Goal: Task Accomplishment & Management: Use online tool/utility

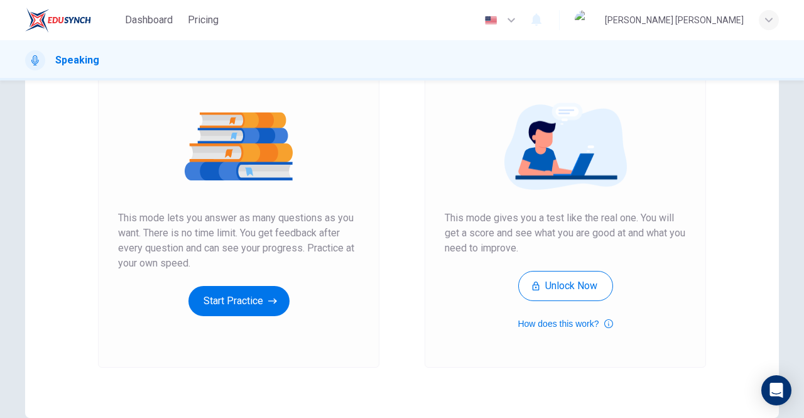
scroll to position [126, 0]
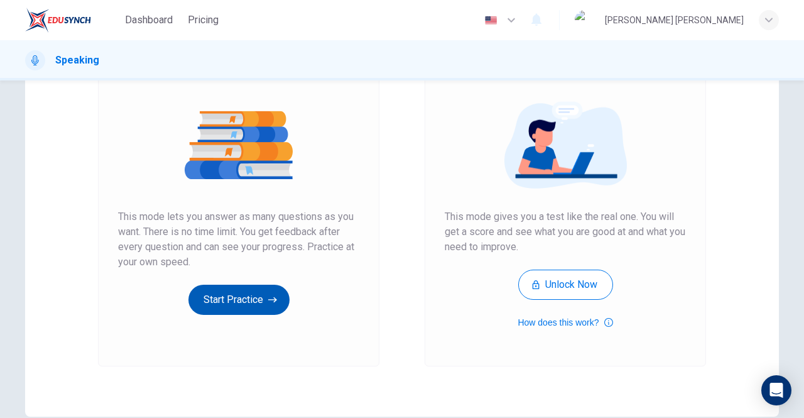
click at [246, 296] on button "Start Practice" at bounding box center [238, 299] width 101 height 30
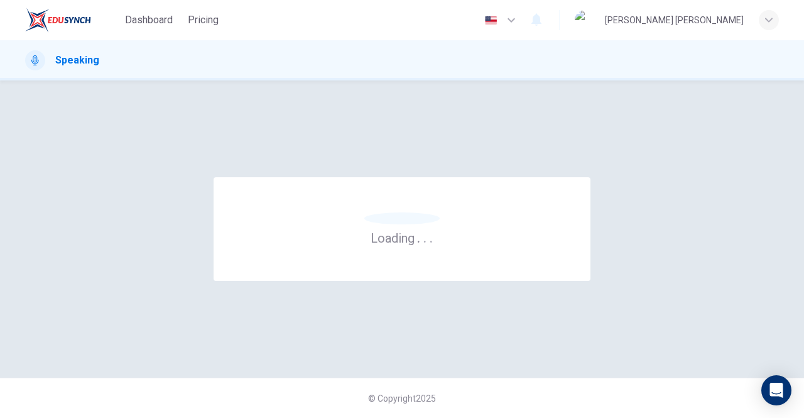
scroll to position [0, 0]
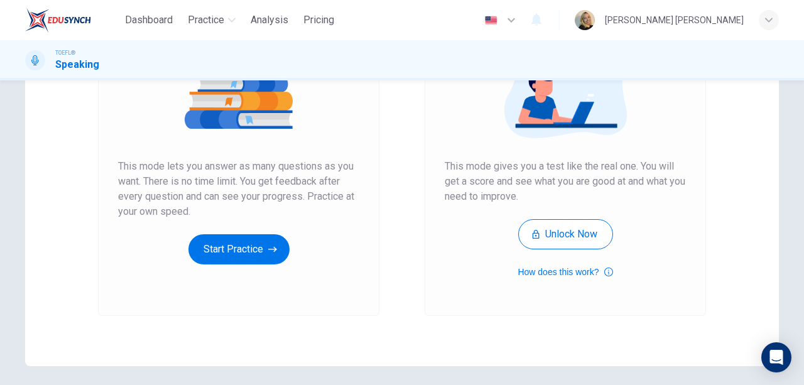
scroll to position [188, 0]
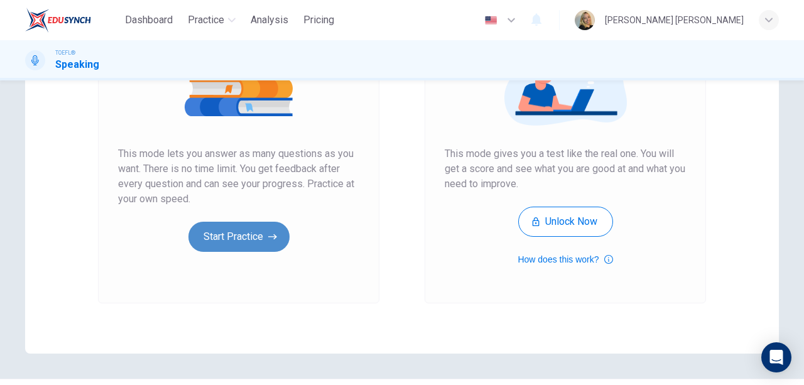
click at [247, 237] on button "Start Practice" at bounding box center [238, 237] width 101 height 30
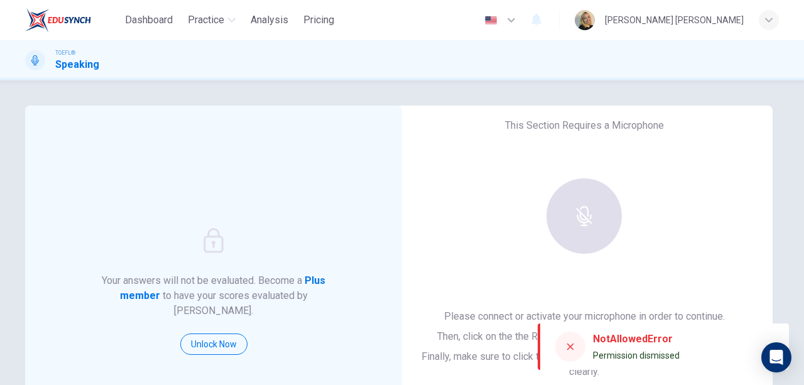
scroll to position [126, 0]
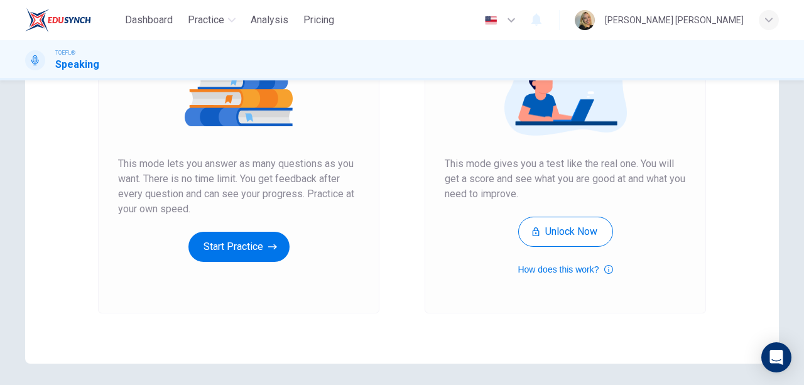
scroll to position [222, 0]
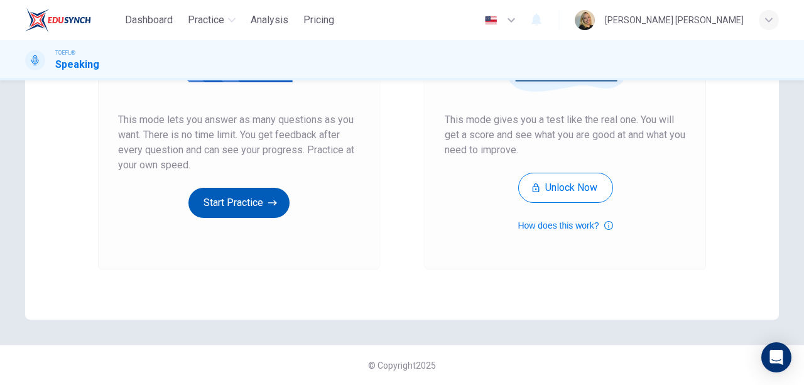
click at [232, 195] on button "Start Practice" at bounding box center [238, 203] width 101 height 30
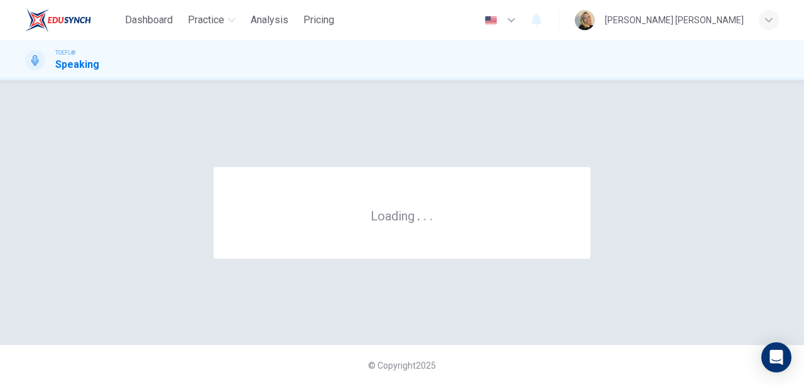
scroll to position [0, 0]
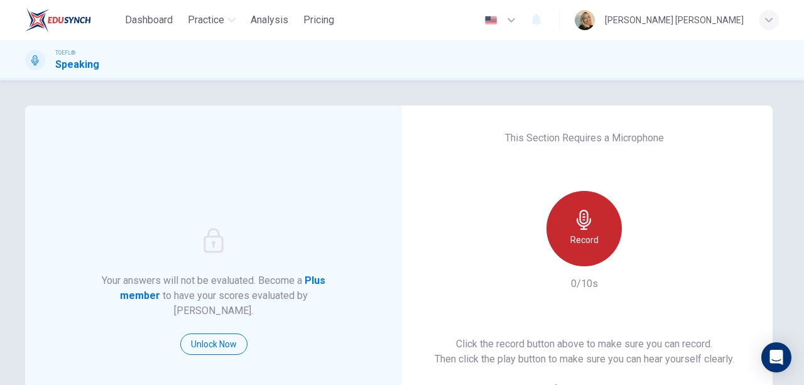
click at [579, 228] on icon "button" at bounding box center [584, 220] width 20 height 20
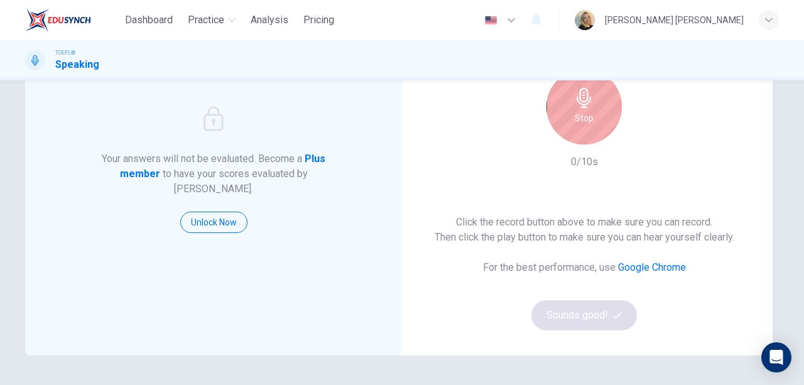
scroll to position [126, 0]
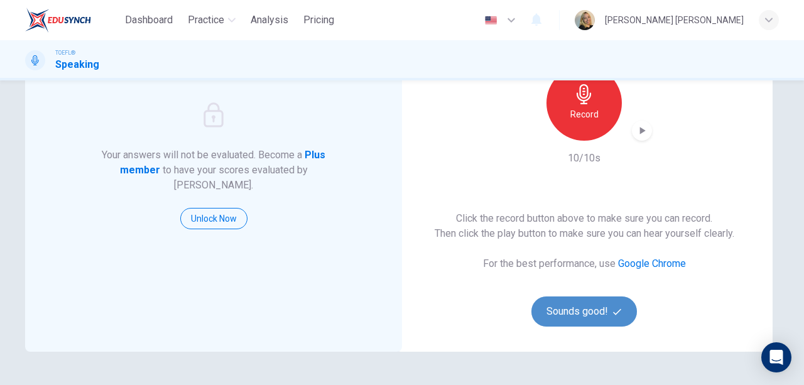
click at [575, 301] on button "Sounds good!" at bounding box center [583, 311] width 105 height 30
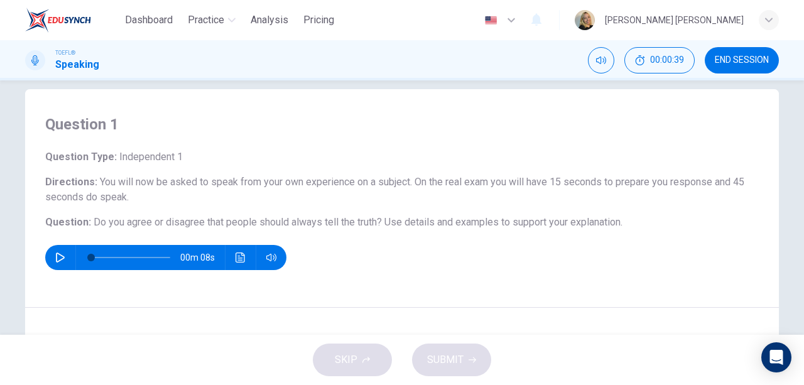
scroll to position [0, 0]
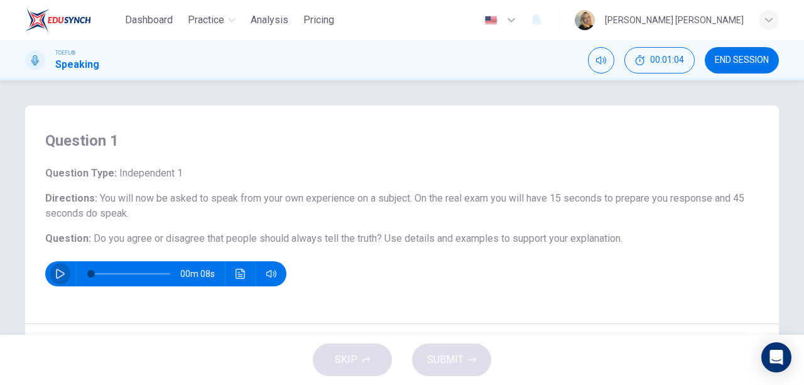
click at [59, 278] on icon "button" at bounding box center [60, 274] width 10 height 10
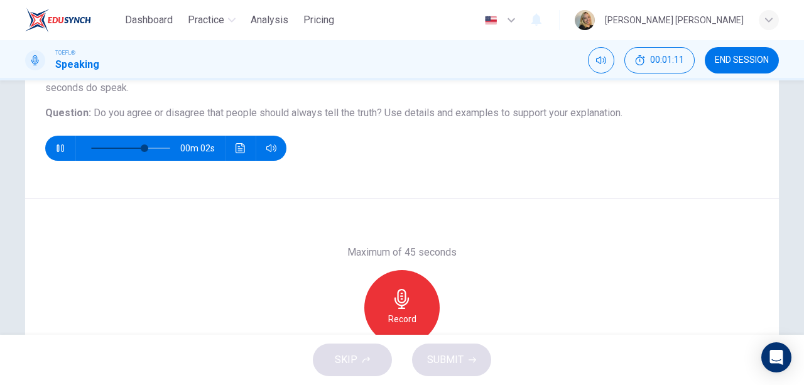
scroll to position [188, 0]
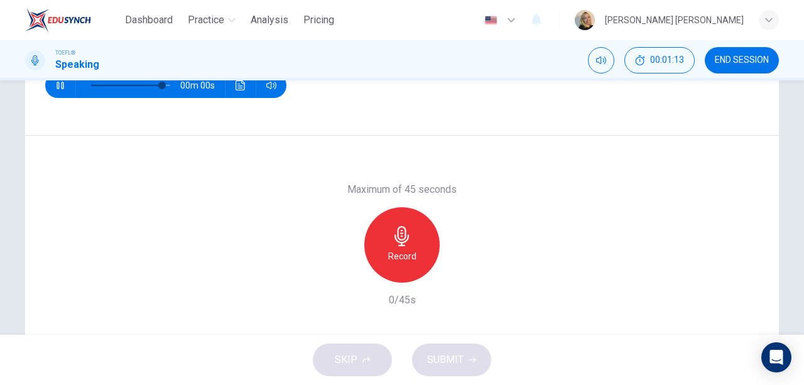
type input "0"
click at [394, 257] on h6 "Record" at bounding box center [402, 256] width 28 height 15
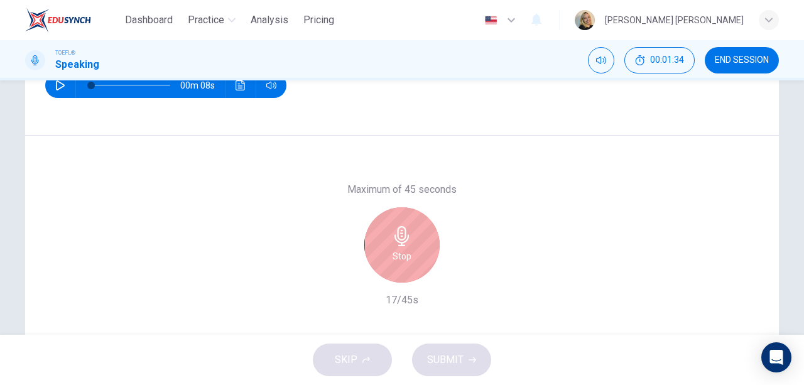
click at [382, 235] on div "Stop" at bounding box center [401, 244] width 75 height 75
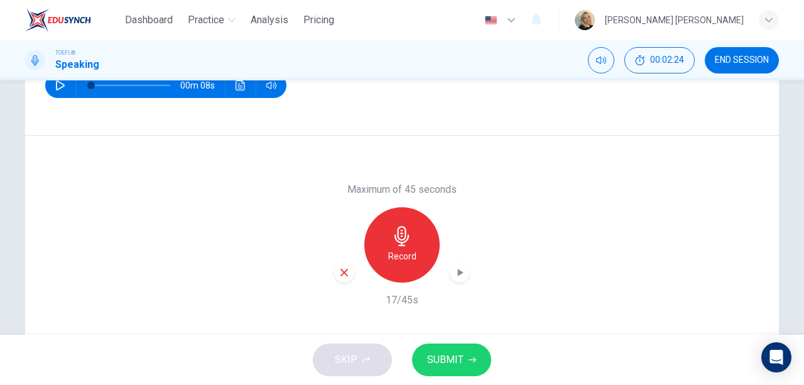
click at [342, 272] on icon "button" at bounding box center [344, 273] width 8 height 8
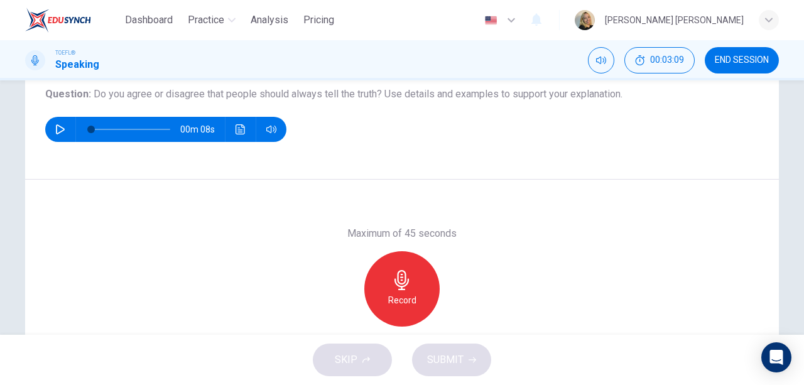
scroll to position [126, 0]
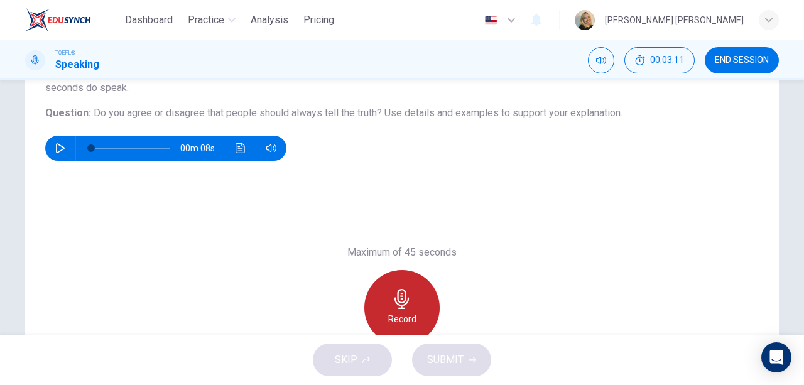
click at [392, 301] on icon "button" at bounding box center [402, 299] width 20 height 20
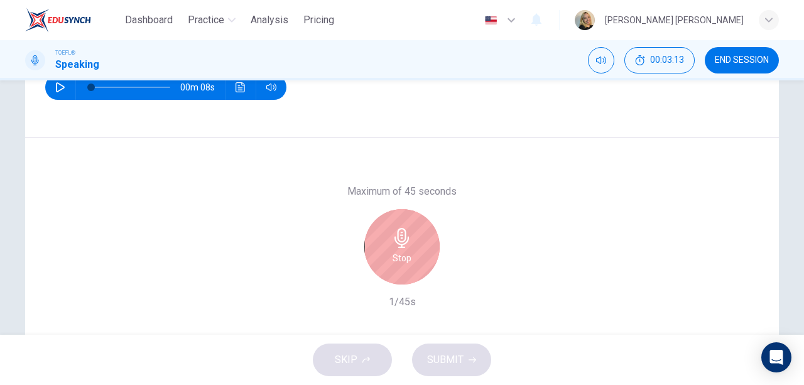
scroll to position [188, 0]
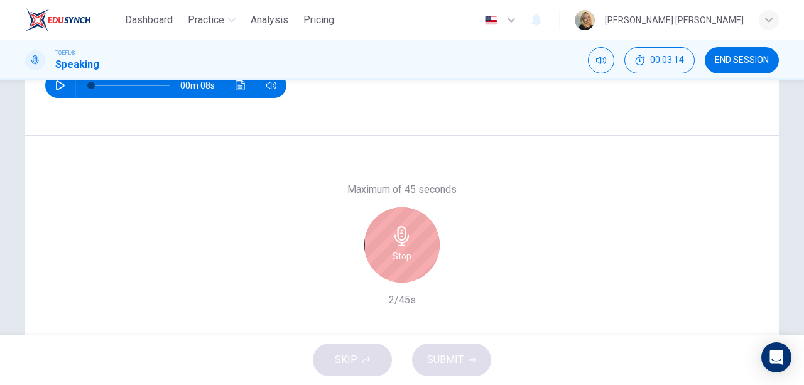
click at [395, 243] on icon "button" at bounding box center [402, 236] width 20 height 20
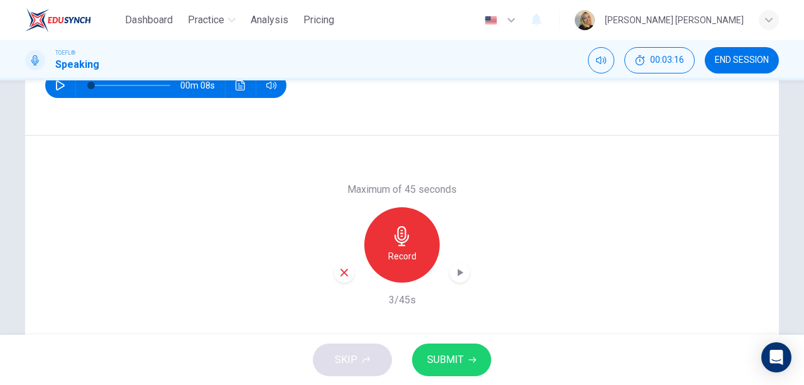
click at [347, 276] on div "button" at bounding box center [344, 272] width 20 height 20
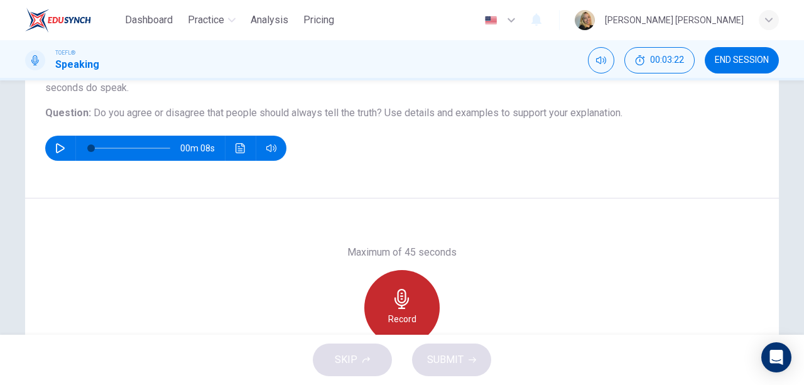
click at [396, 279] on div "Record" at bounding box center [401, 307] width 75 height 75
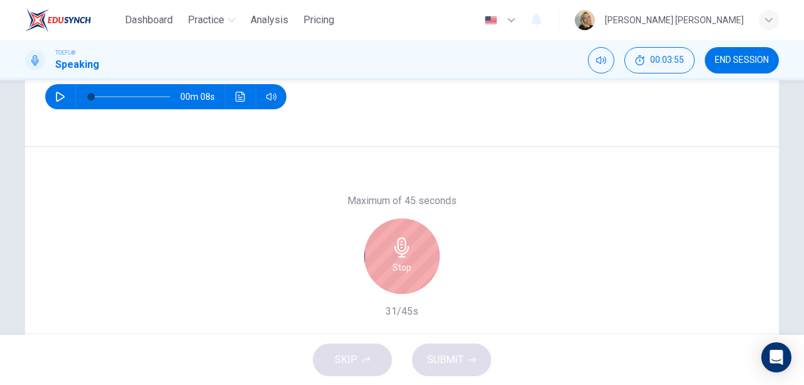
scroll to position [188, 0]
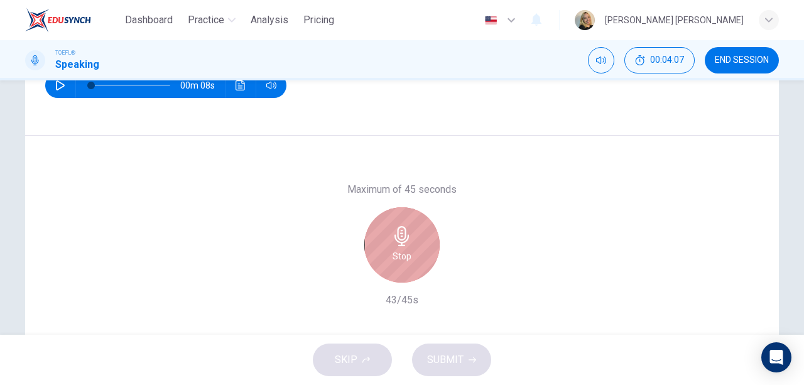
click at [407, 258] on h6 "Stop" at bounding box center [401, 256] width 19 height 15
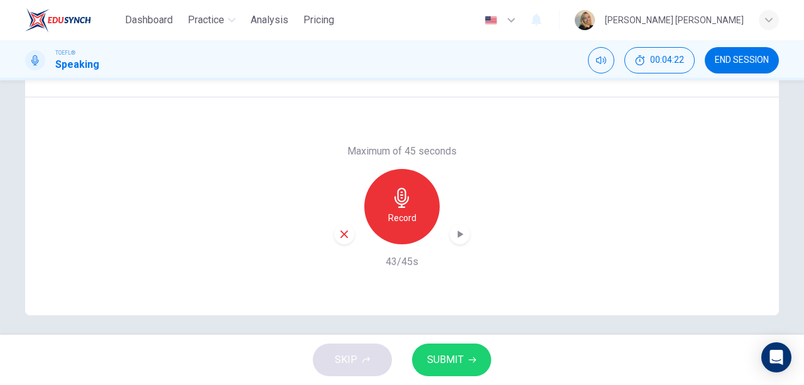
scroll to position [232, 0]
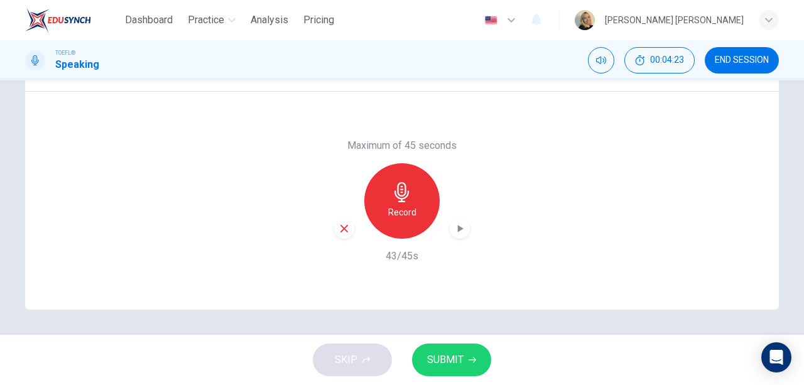
click at [448, 367] on span "SUBMIT" at bounding box center [445, 360] width 36 height 18
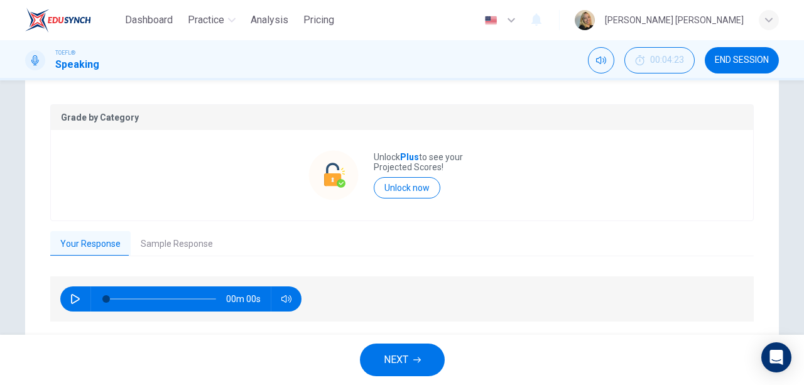
scroll to position [270, 0]
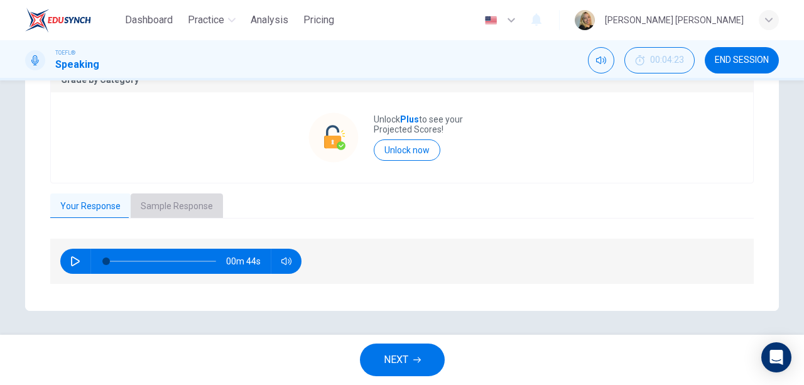
click at [162, 198] on button "Sample Response" at bounding box center [177, 206] width 92 height 26
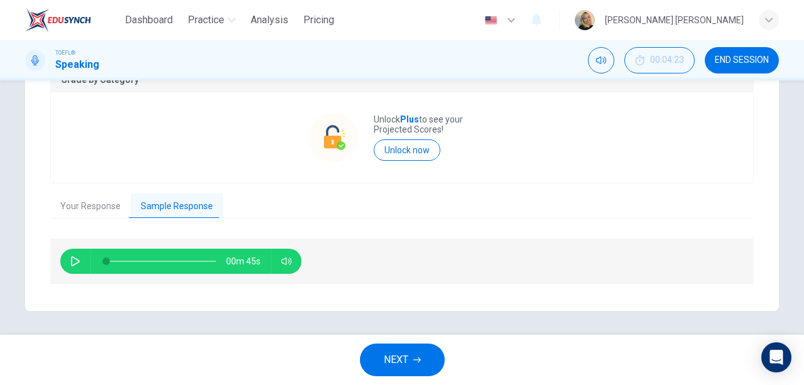
click at [72, 257] on icon "button" at bounding box center [75, 261] width 10 height 10
type input "0"
click at [384, 361] on span "NEXT" at bounding box center [396, 360] width 24 height 18
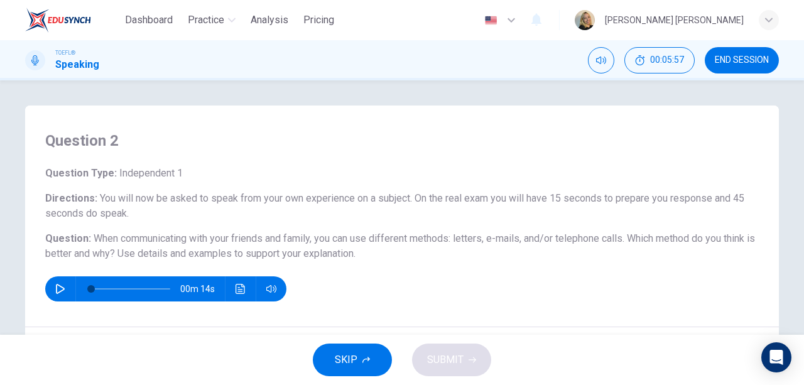
scroll to position [63, 0]
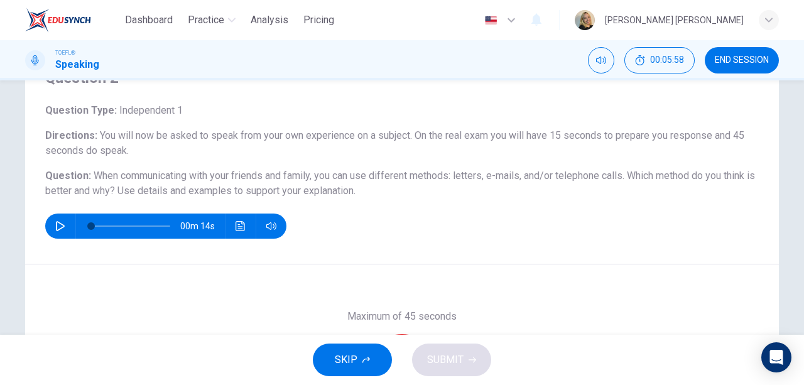
click at [59, 229] on icon "button" at bounding box center [60, 226] width 10 height 10
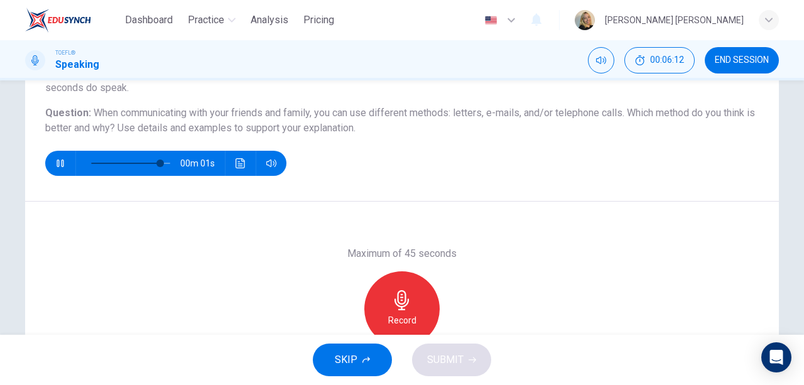
scroll to position [188, 0]
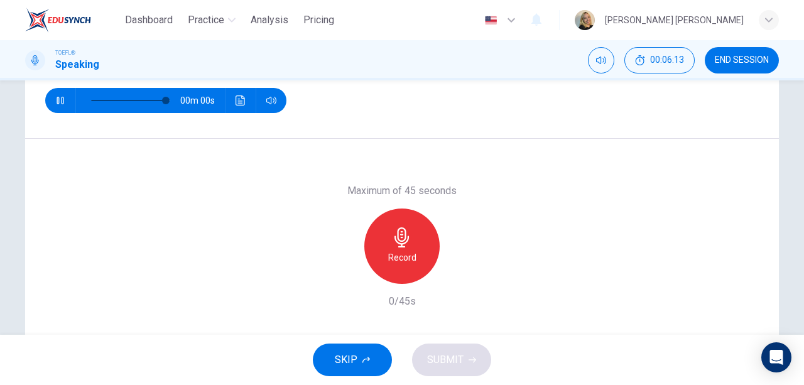
type input "0"
click at [391, 250] on h6 "Record" at bounding box center [402, 257] width 28 height 15
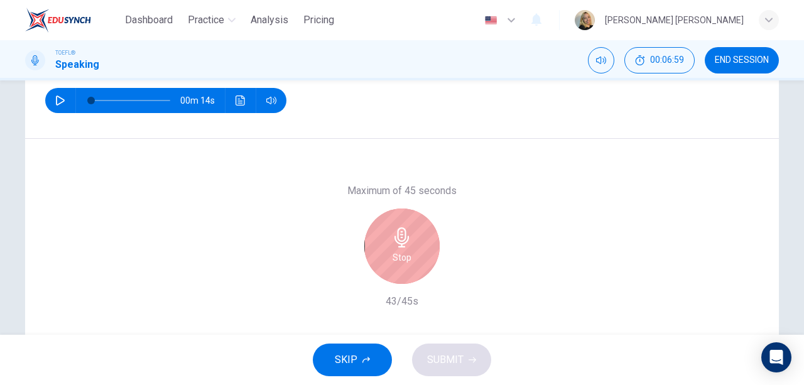
click at [387, 266] on div "Stop" at bounding box center [401, 245] width 75 height 75
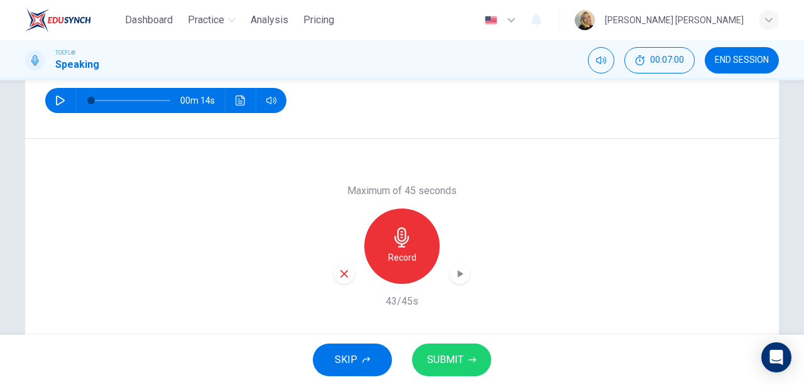
scroll to position [232, 0]
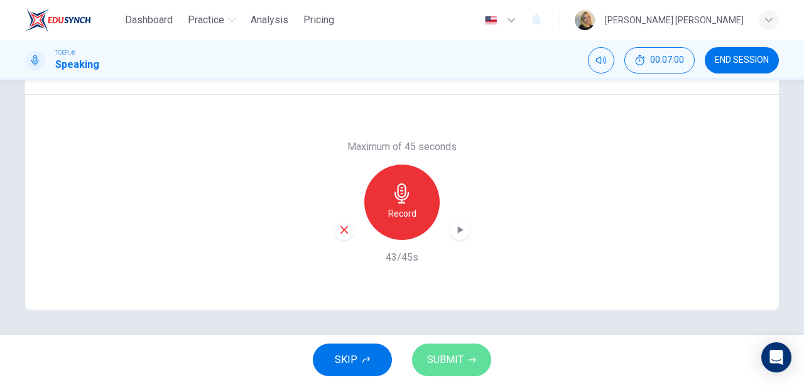
click at [449, 356] on span "SUBMIT" at bounding box center [445, 360] width 36 height 18
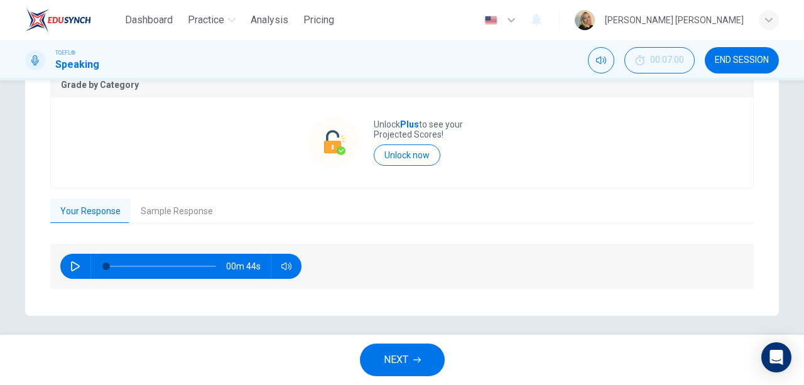
scroll to position [285, 0]
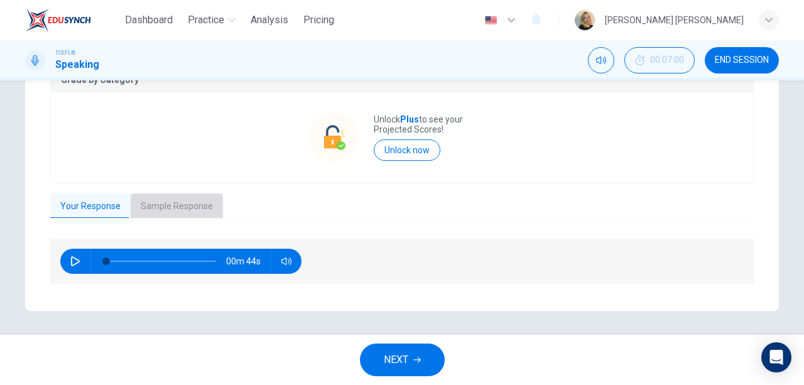
click at [185, 212] on button "Sample Response" at bounding box center [177, 206] width 92 height 26
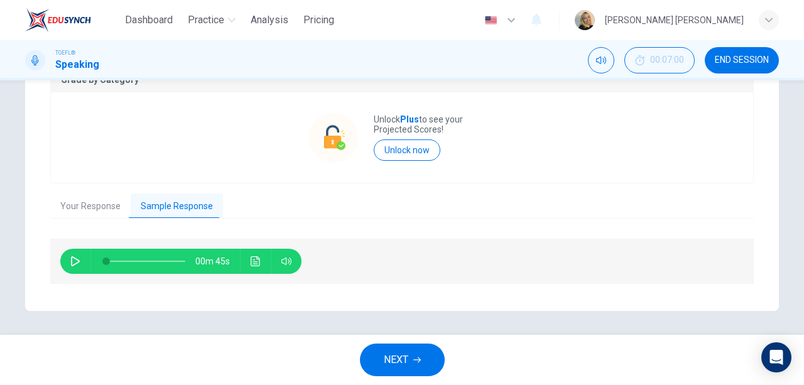
click at [70, 262] on icon "button" at bounding box center [75, 261] width 10 height 10
type input "0"
click at [398, 350] on button "NEXT" at bounding box center [402, 359] width 85 height 33
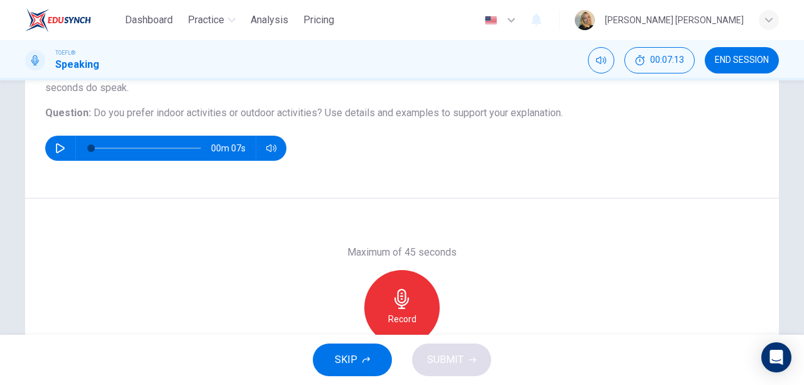
scroll to position [188, 0]
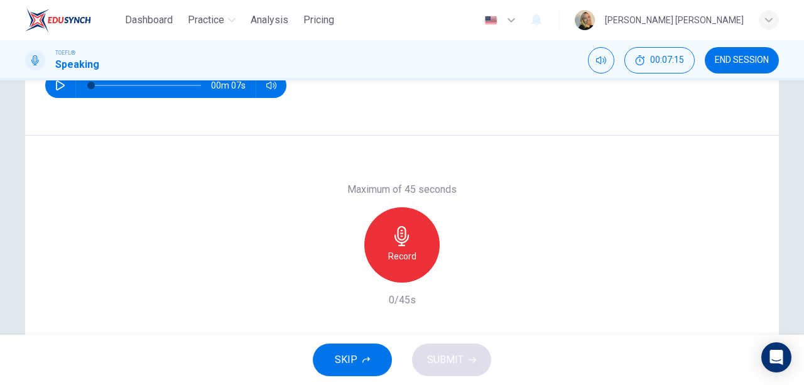
click at [386, 242] on div "Record" at bounding box center [401, 244] width 75 height 75
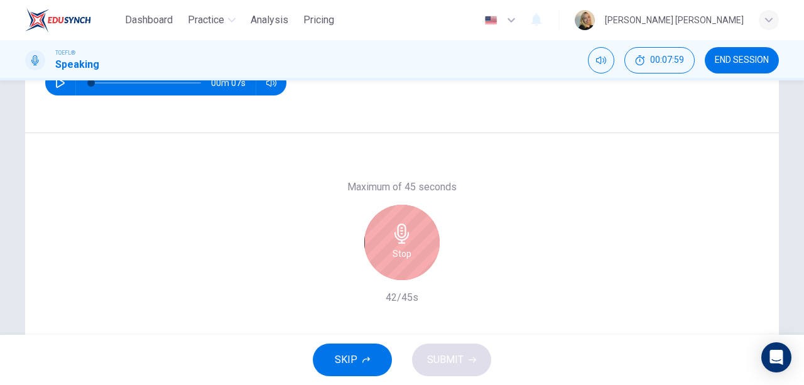
scroll to position [232, 0]
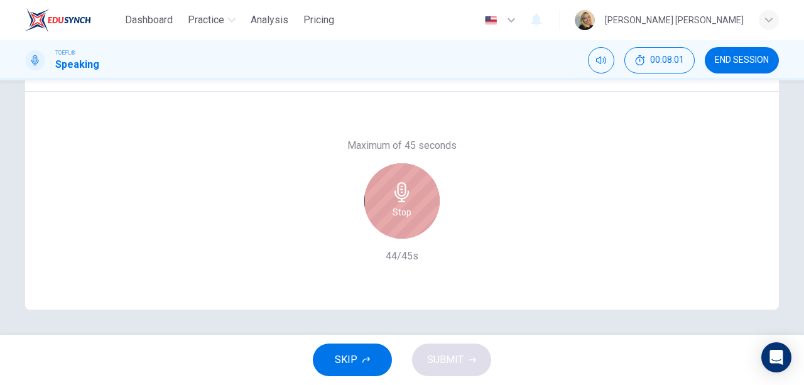
click at [416, 209] on div "Stop" at bounding box center [401, 200] width 75 height 75
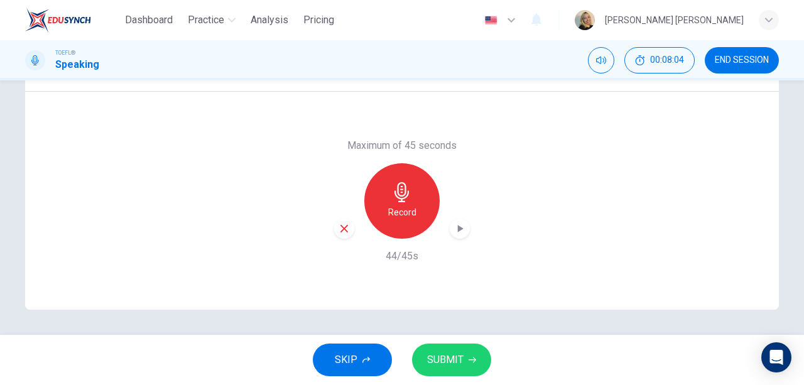
click at [438, 362] on span "SUBMIT" at bounding box center [445, 360] width 36 height 18
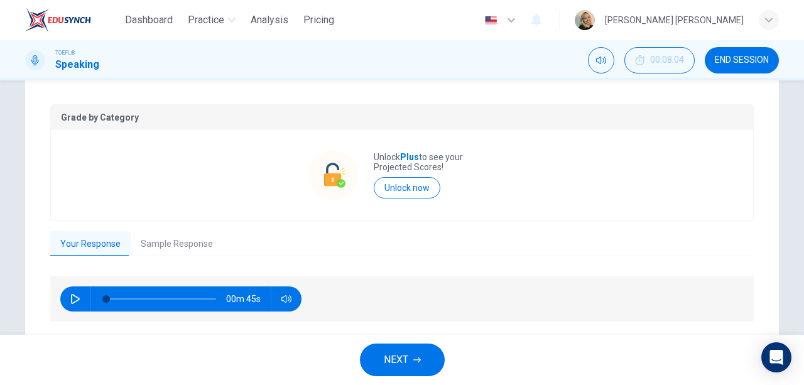
click at [176, 242] on button "Sample Response" at bounding box center [177, 244] width 92 height 26
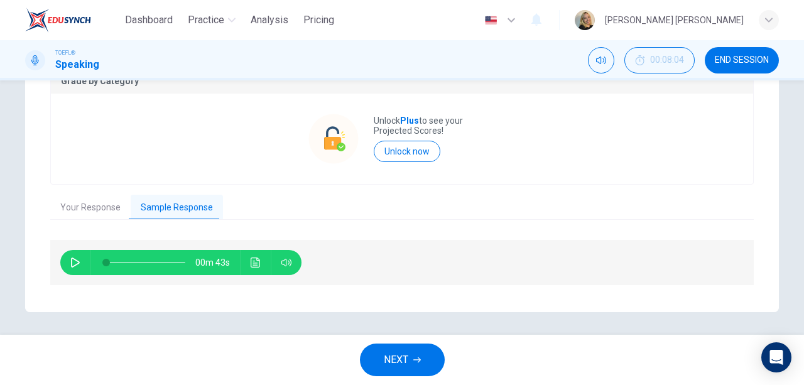
scroll to position [270, 0]
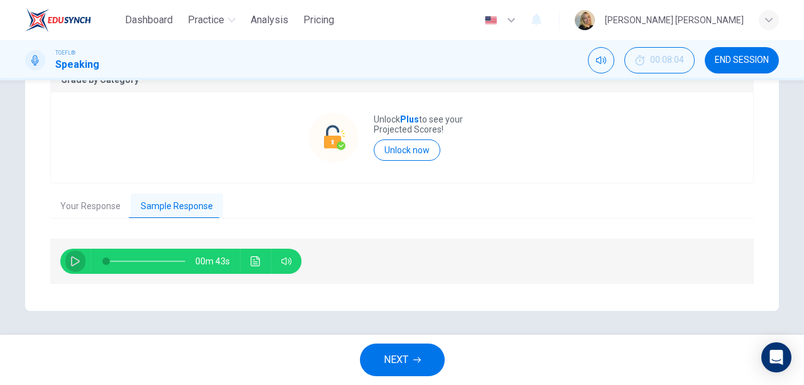
click at [73, 259] on icon "button" at bounding box center [75, 261] width 9 height 10
type input "0"
click at [411, 357] on button "NEXT" at bounding box center [402, 359] width 85 height 33
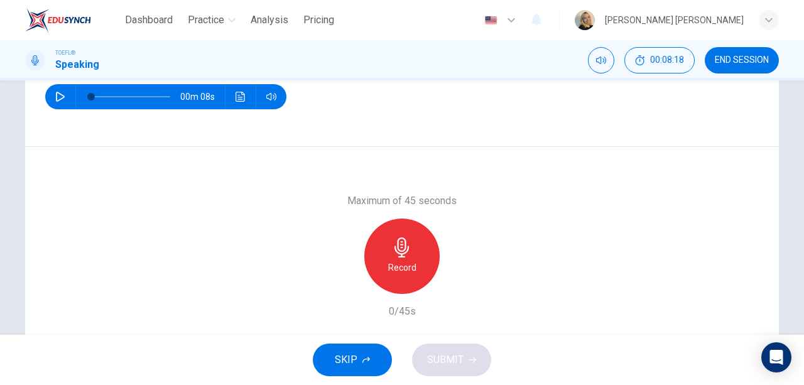
scroll to position [188, 0]
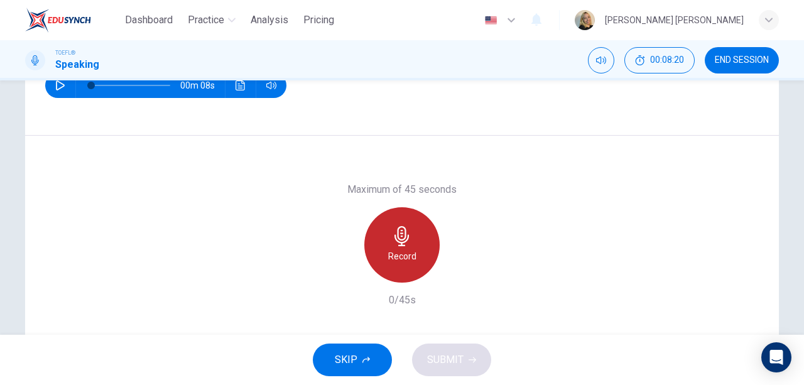
click at [394, 249] on h6 "Record" at bounding box center [402, 256] width 28 height 15
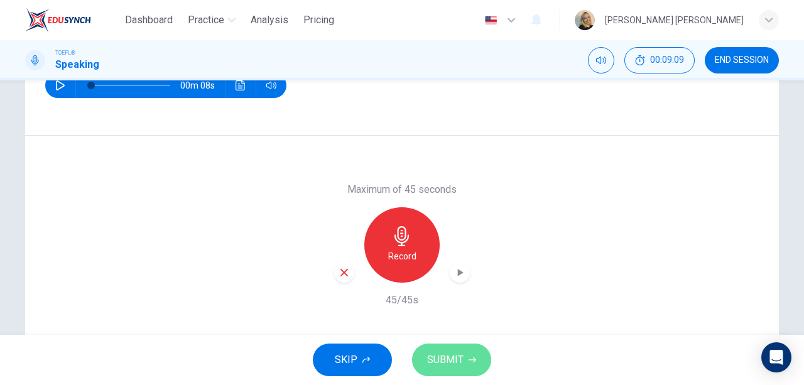
click at [445, 362] on span "SUBMIT" at bounding box center [445, 360] width 36 height 18
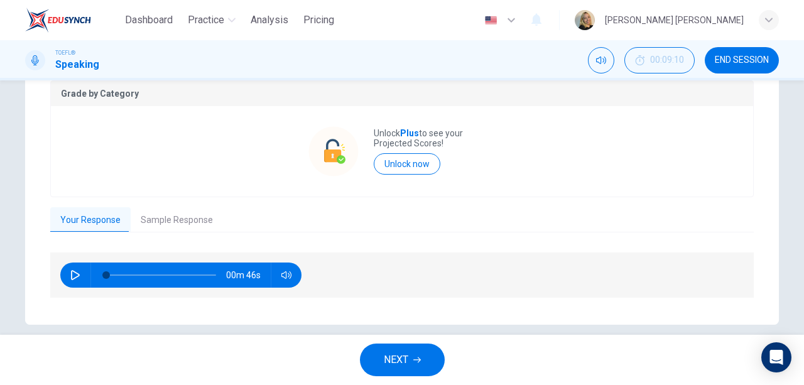
scroll to position [270, 0]
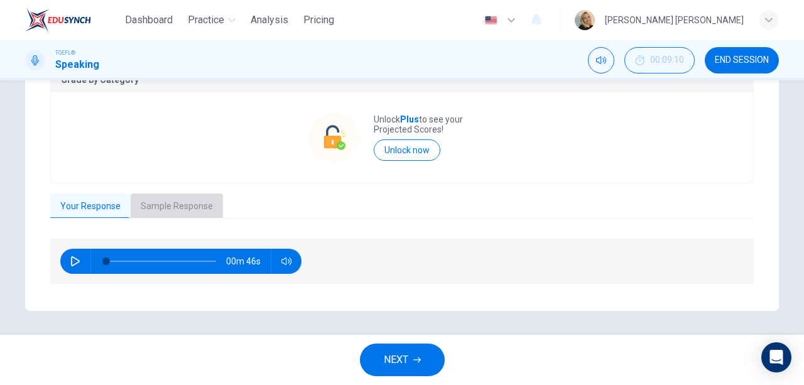
click at [149, 216] on button "Sample Response" at bounding box center [177, 206] width 92 height 26
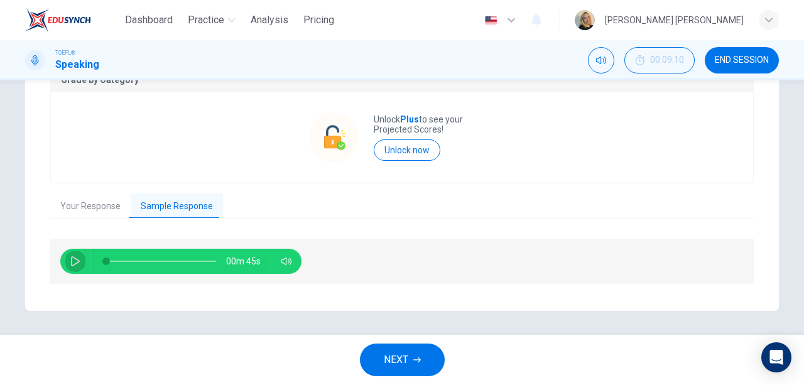
click at [70, 262] on icon "button" at bounding box center [75, 261] width 10 height 10
type input "0"
click at [397, 365] on span "NEXT" at bounding box center [396, 360] width 24 height 18
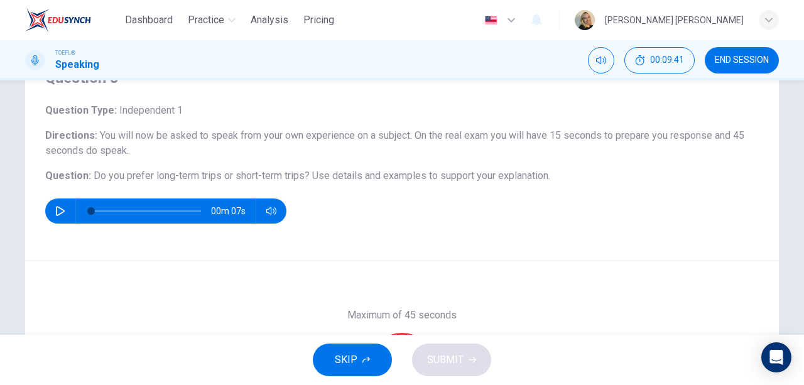
scroll to position [126, 0]
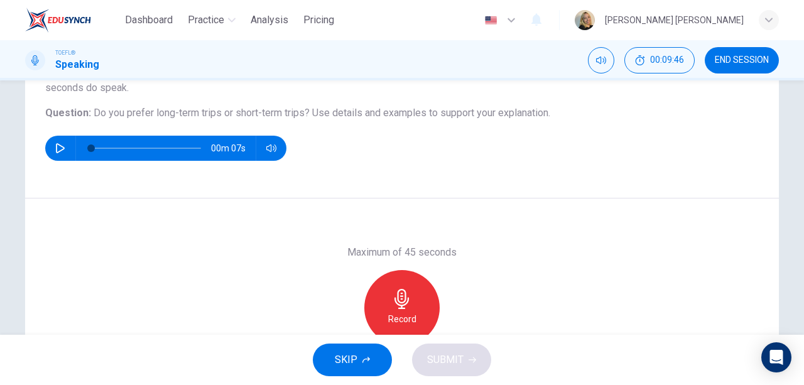
click at [398, 294] on icon "button" at bounding box center [402, 299] width 20 height 20
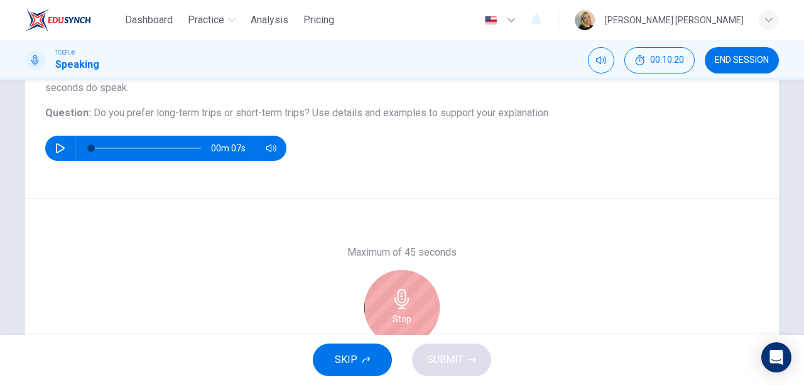
scroll to position [188, 0]
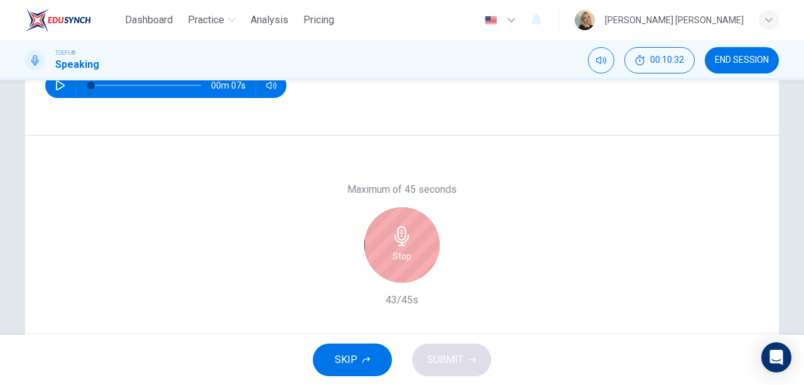
click at [398, 258] on h6 "Stop" at bounding box center [401, 256] width 19 height 15
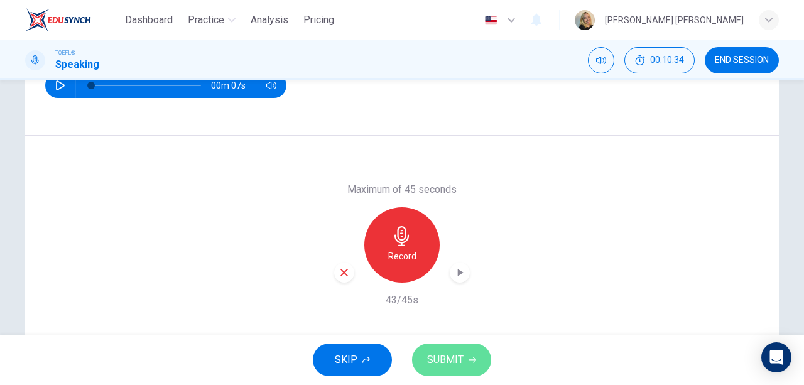
click at [443, 362] on span "SUBMIT" at bounding box center [445, 360] width 36 height 18
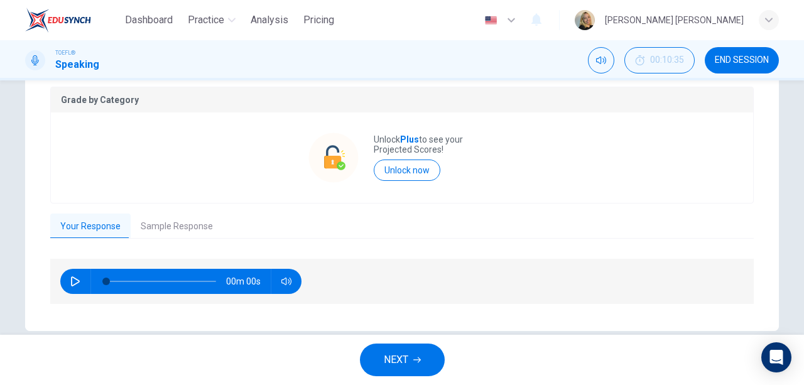
scroll to position [251, 0]
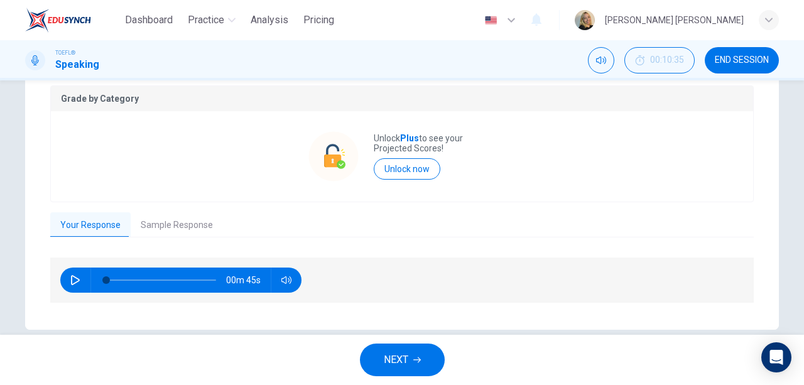
click at [161, 224] on button "Sample Response" at bounding box center [177, 225] width 92 height 26
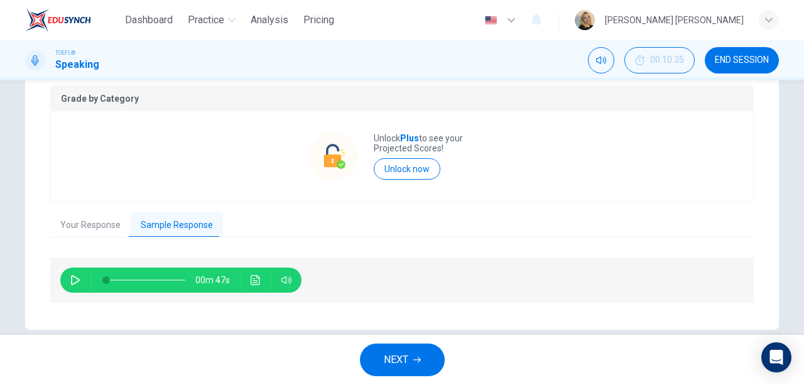
scroll to position [270, 0]
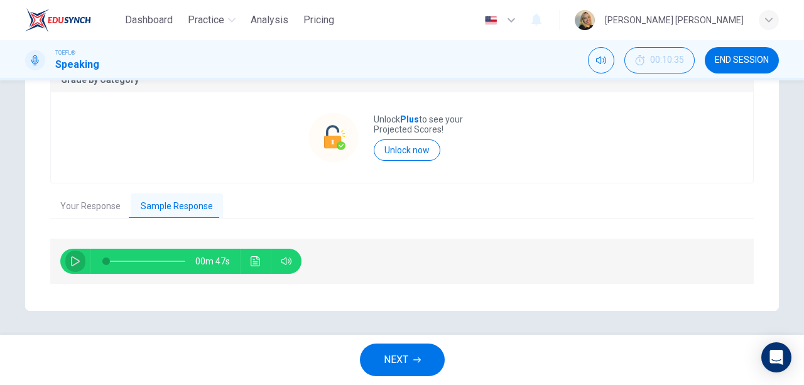
click at [70, 262] on icon "button" at bounding box center [75, 261] width 10 height 10
type input "0"
click at [388, 356] on span "NEXT" at bounding box center [396, 360] width 24 height 18
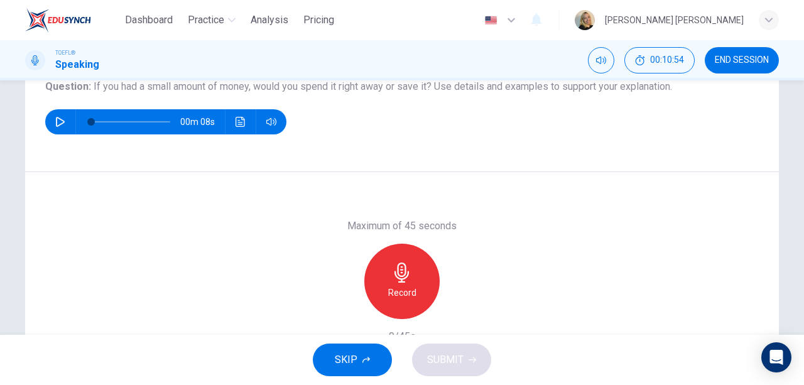
scroll to position [153, 0]
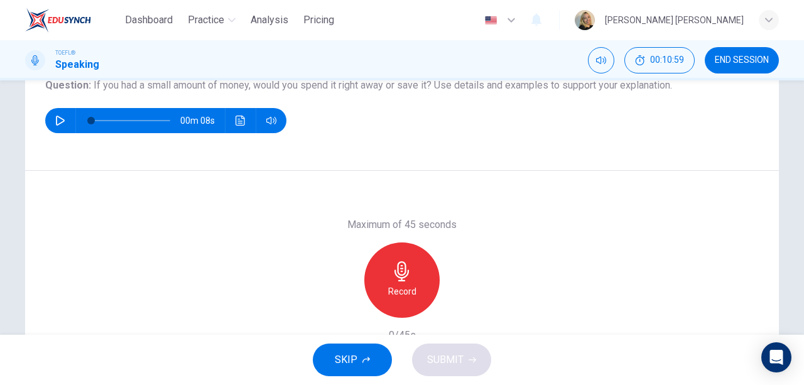
click at [404, 275] on icon "button" at bounding box center [401, 271] width 14 height 20
click at [470, 364] on button "SUBMIT" at bounding box center [451, 359] width 79 height 33
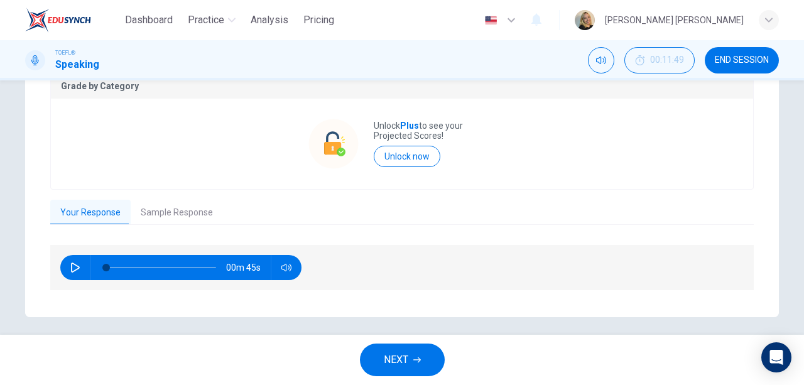
scroll to position [270, 0]
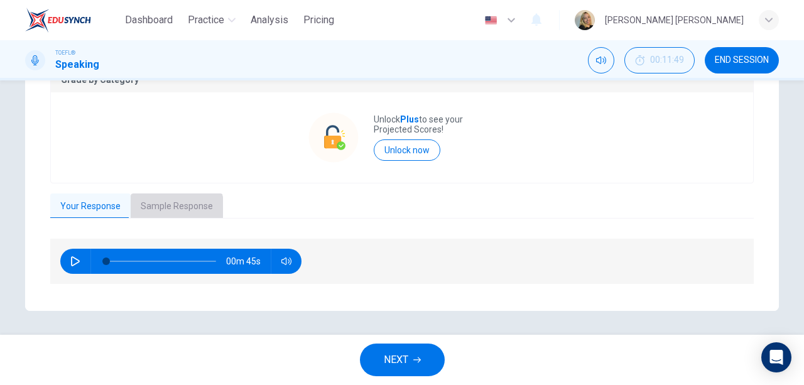
click at [156, 209] on button "Sample Response" at bounding box center [177, 206] width 92 height 26
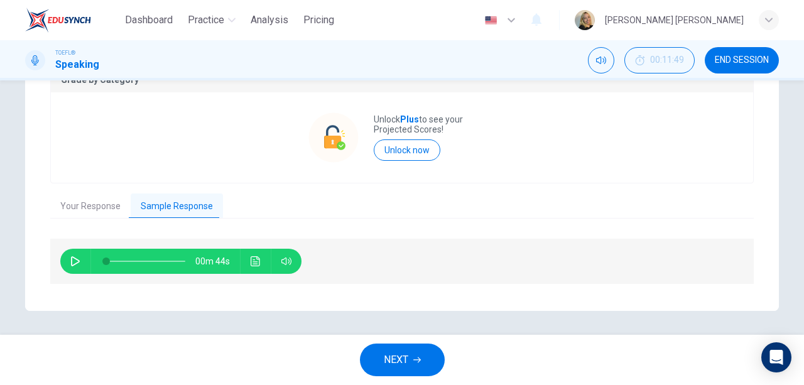
click at [66, 262] on button "button" at bounding box center [75, 261] width 20 height 25
type input "0"
click at [401, 354] on span "NEXT" at bounding box center [396, 360] width 24 height 18
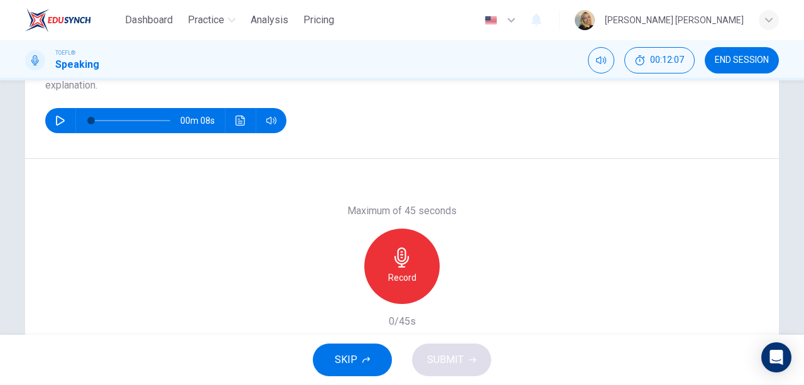
scroll to position [169, 0]
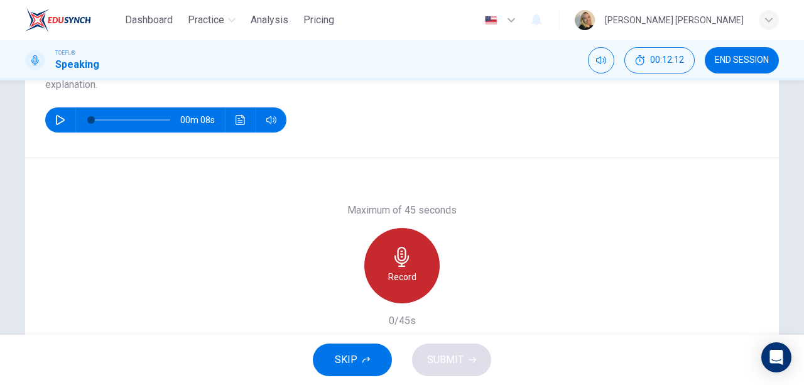
click at [399, 250] on icon "button" at bounding box center [402, 257] width 20 height 20
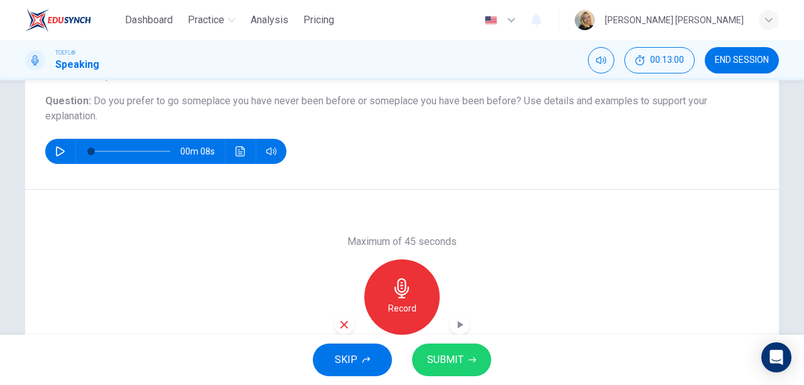
scroll to position [232, 0]
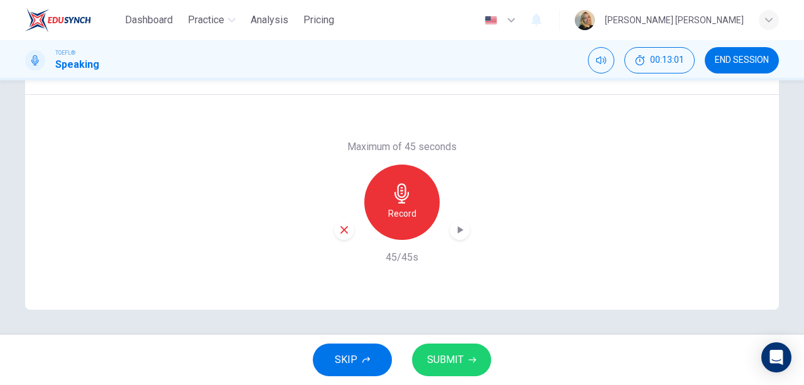
click at [448, 357] on span "SUBMIT" at bounding box center [445, 360] width 36 height 18
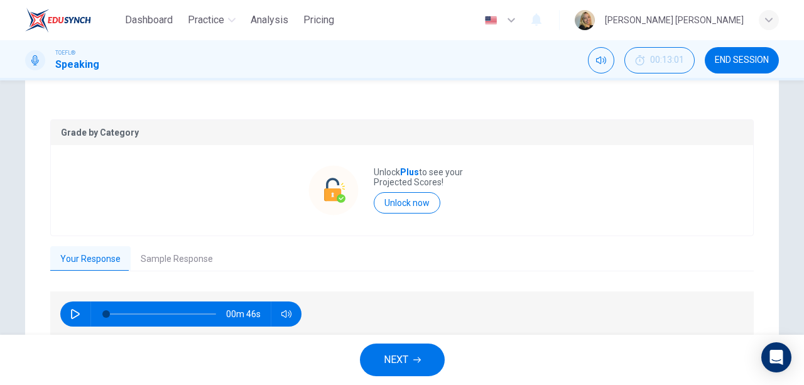
click at [175, 261] on button "Sample Response" at bounding box center [177, 259] width 92 height 26
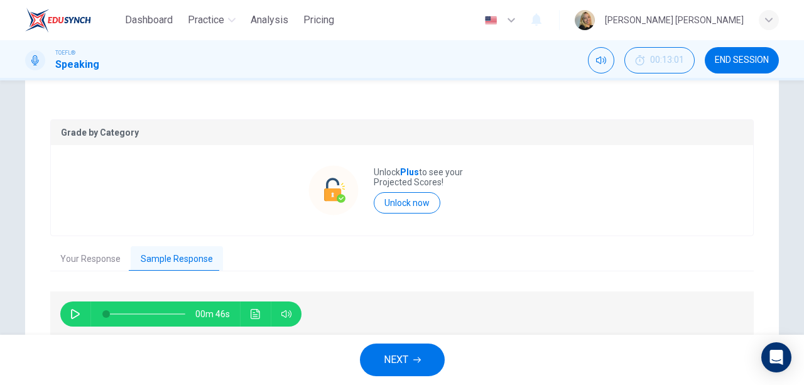
click at [72, 313] on icon "button" at bounding box center [75, 314] width 10 height 10
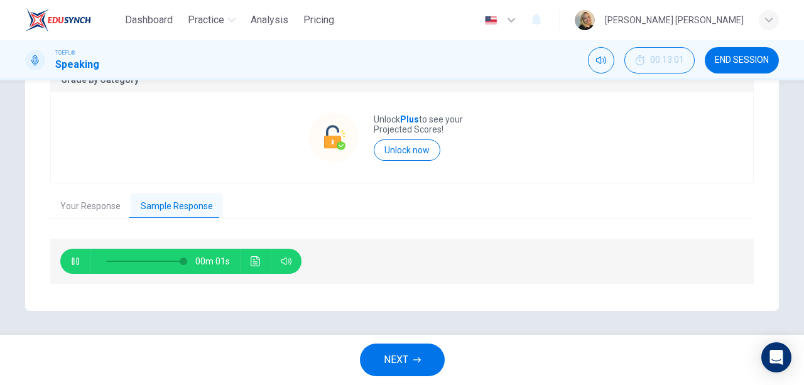
type input "0"
click at [393, 359] on span "NEXT" at bounding box center [396, 360] width 24 height 18
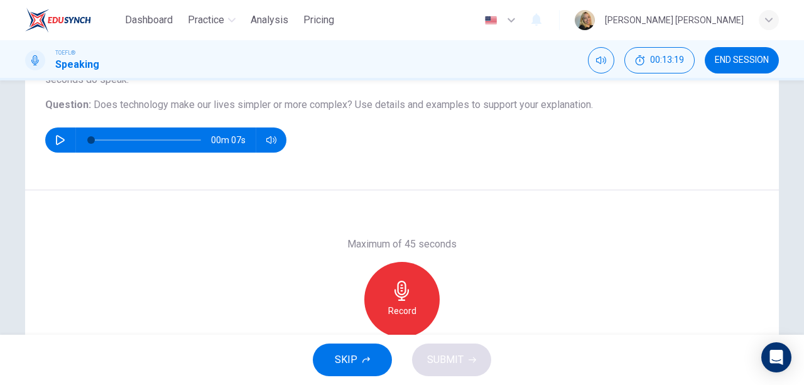
scroll to position [141, 0]
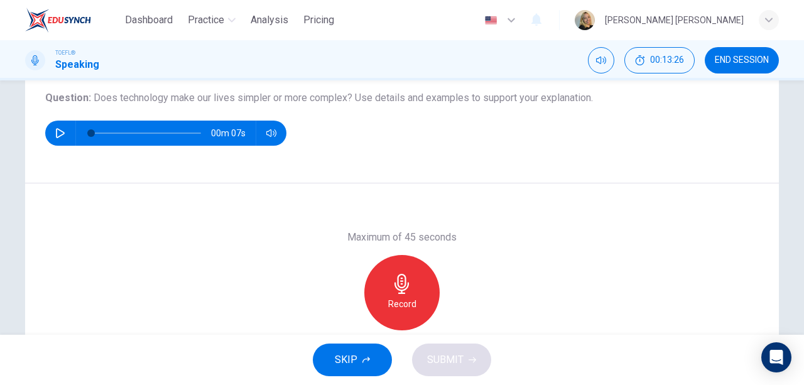
click at [399, 280] on icon "button" at bounding box center [401, 284] width 14 height 20
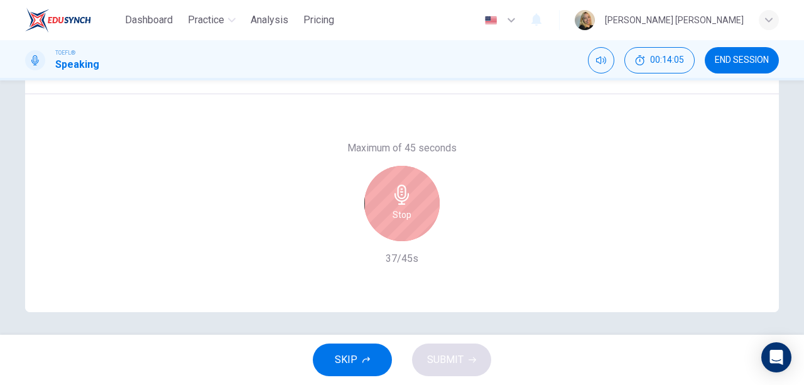
scroll to position [232, 0]
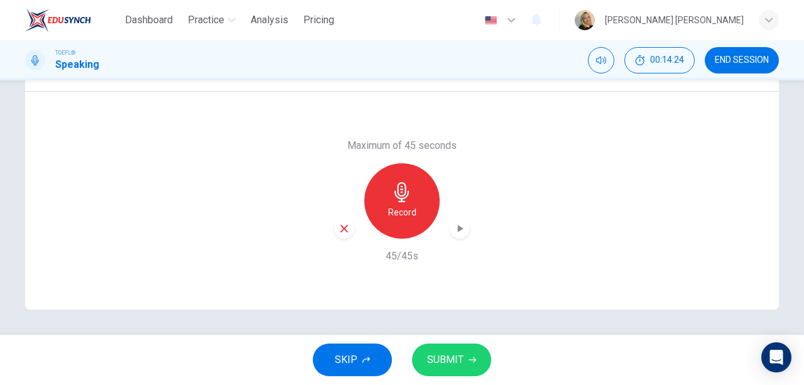
click at [456, 355] on span "SUBMIT" at bounding box center [445, 360] width 36 height 18
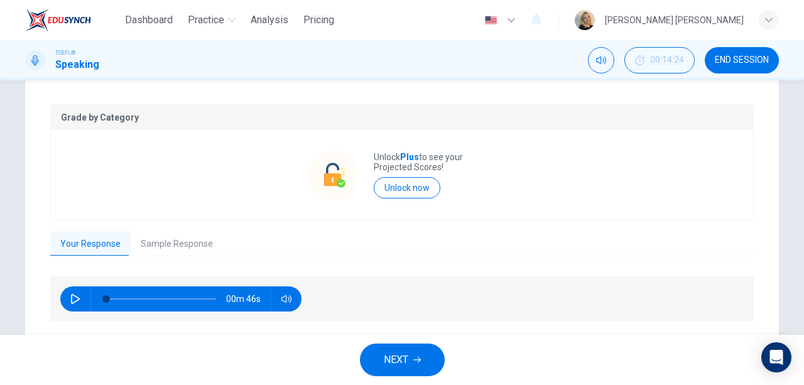
click at [166, 244] on button "Sample Response" at bounding box center [177, 244] width 92 height 26
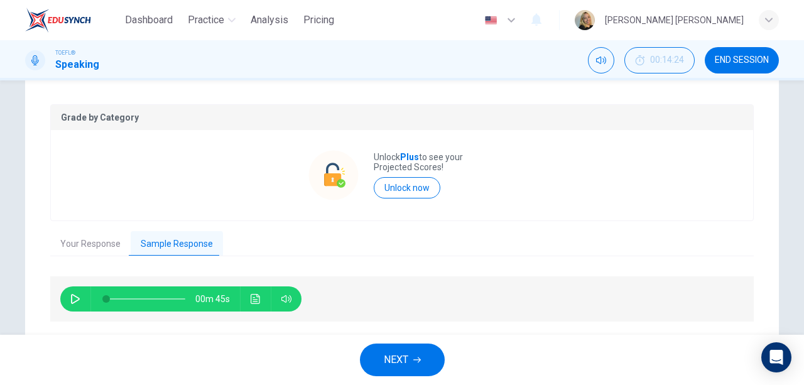
click at [72, 298] on icon "button" at bounding box center [75, 299] width 10 height 10
type input "0"
click at [401, 353] on span "NEXT" at bounding box center [396, 360] width 24 height 18
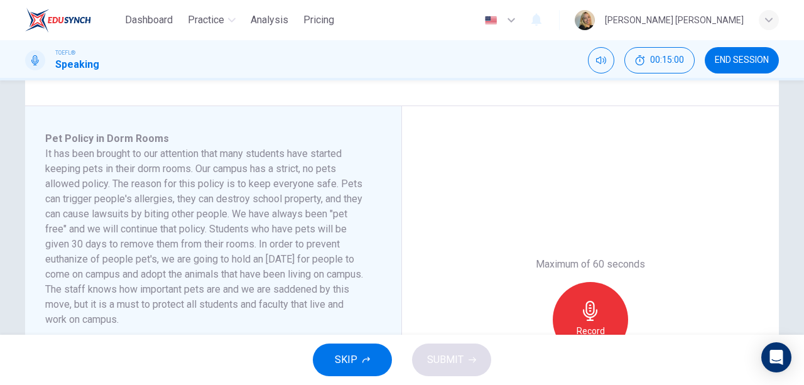
scroll to position [276, 0]
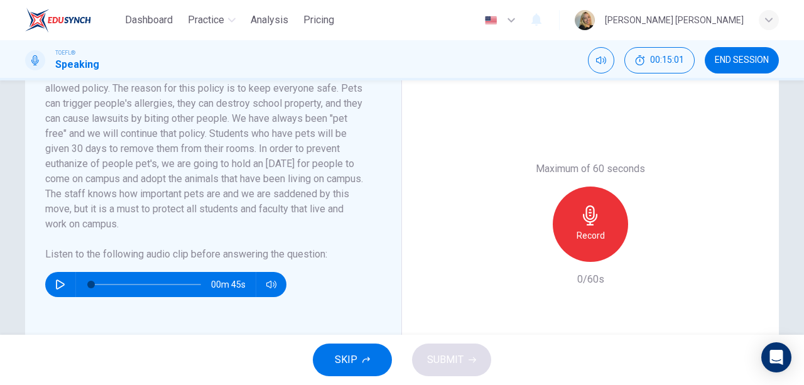
click at [55, 281] on icon "button" at bounding box center [60, 284] width 10 height 10
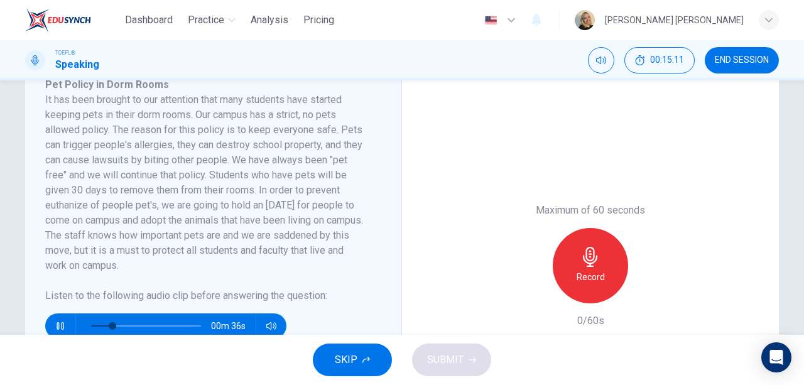
scroll to position [234, 0]
click at [59, 324] on icon "button" at bounding box center [60, 326] width 10 height 10
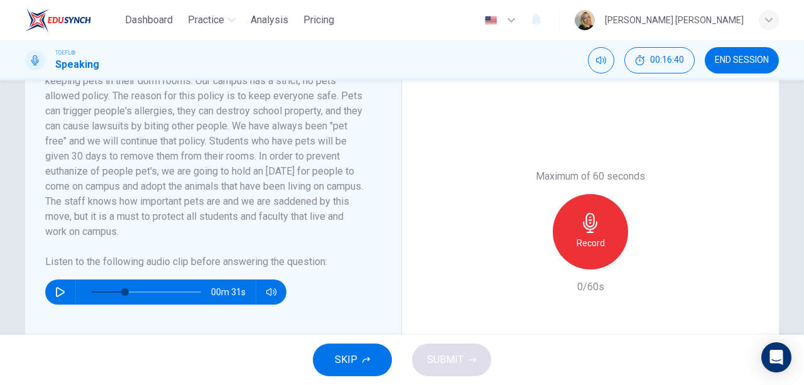
scroll to position [279, 0]
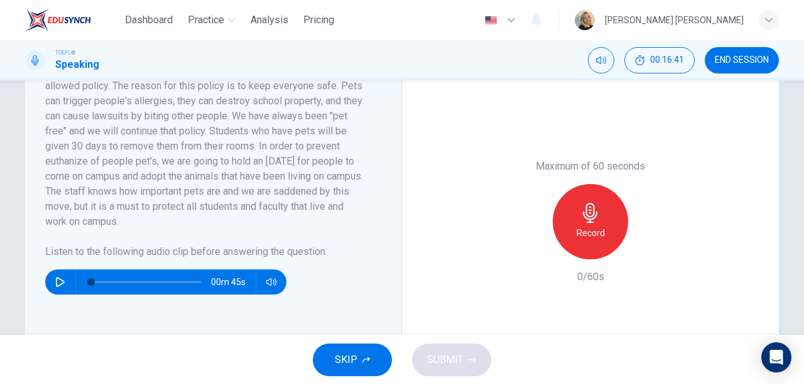
click at [60, 279] on icon "button" at bounding box center [60, 282] width 10 height 10
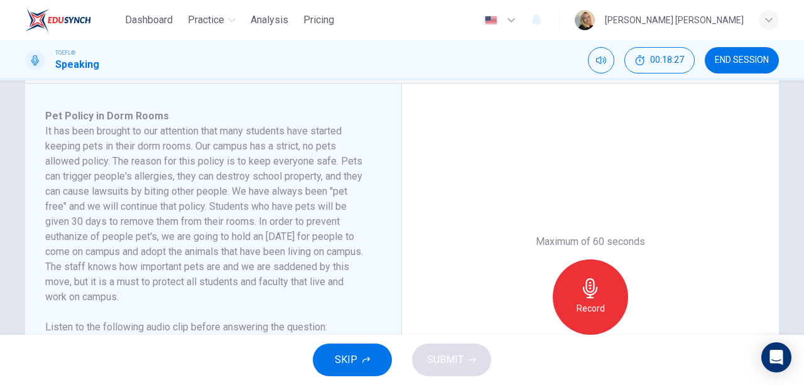
scroll to position [225, 0]
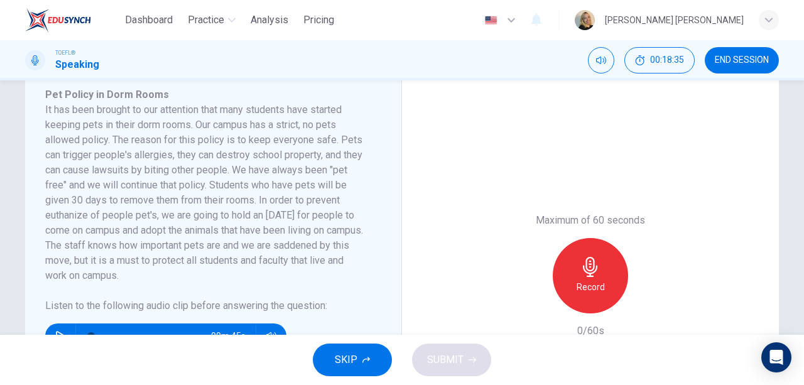
click at [586, 261] on icon "button" at bounding box center [590, 267] width 14 height 20
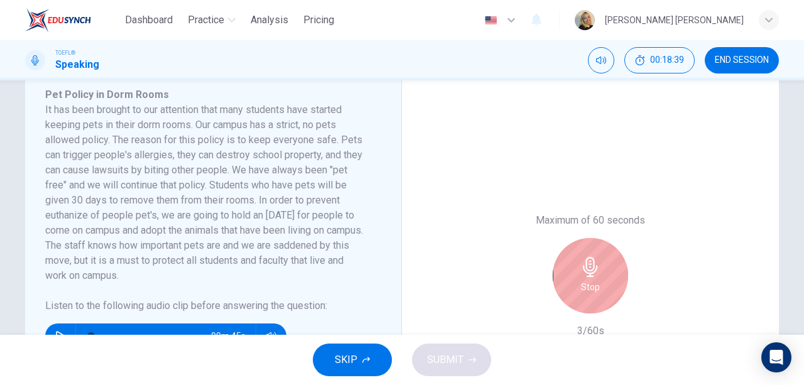
click at [596, 266] on icon "button" at bounding box center [590, 267] width 20 height 20
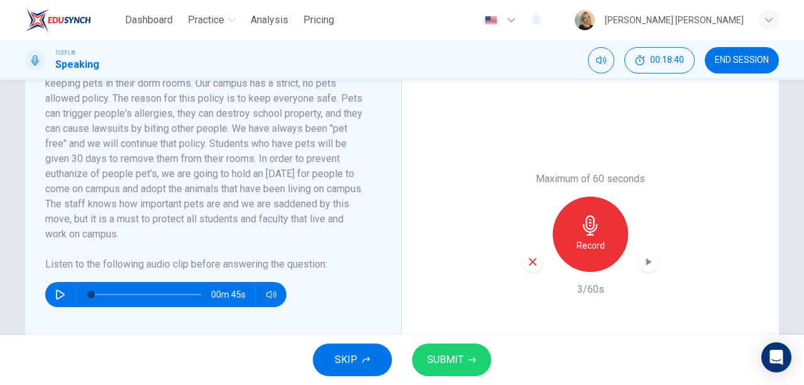
scroll to position [297, 0]
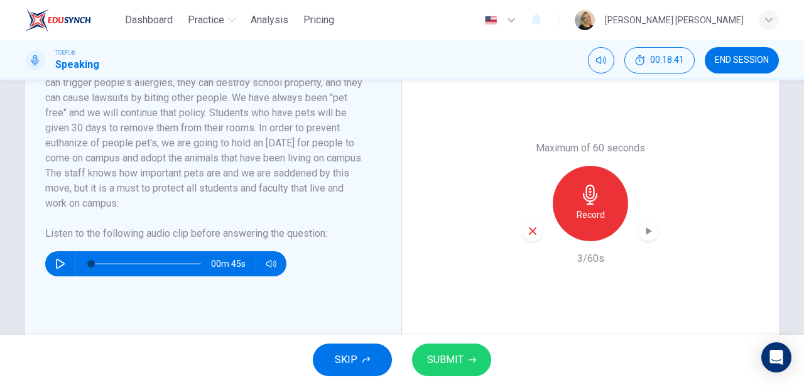
click at [530, 232] on icon "button" at bounding box center [532, 230] width 11 height 11
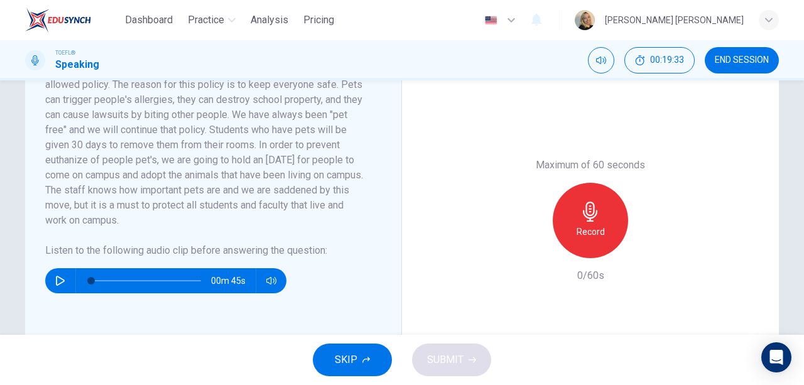
scroll to position [281, 0]
click at [583, 212] on icon "button" at bounding box center [590, 211] width 14 height 20
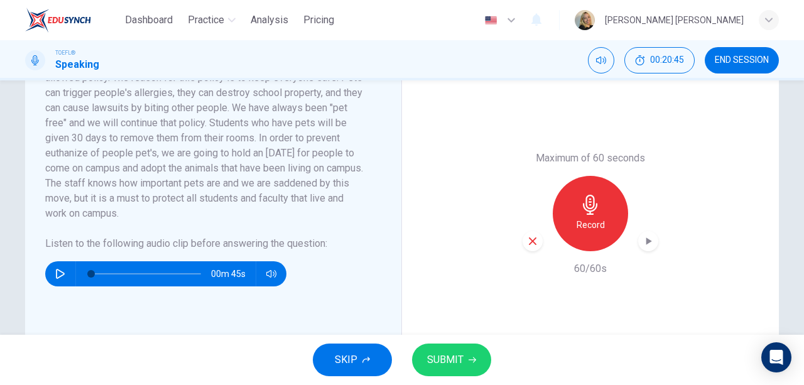
scroll to position [310, 0]
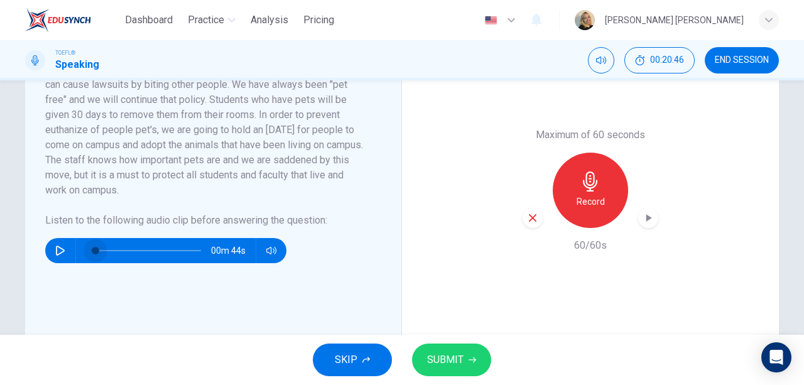
type input "0"
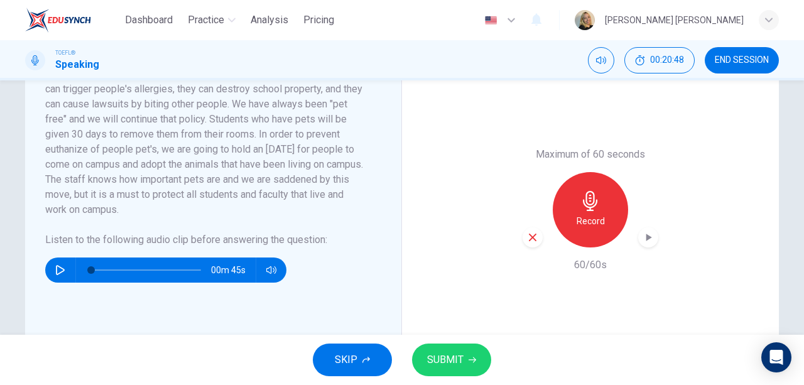
scroll to position [318, 0]
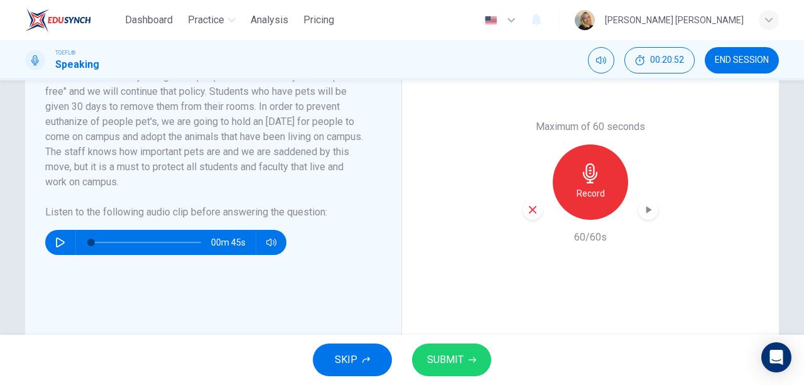
click at [452, 358] on span "SUBMIT" at bounding box center [445, 360] width 36 height 18
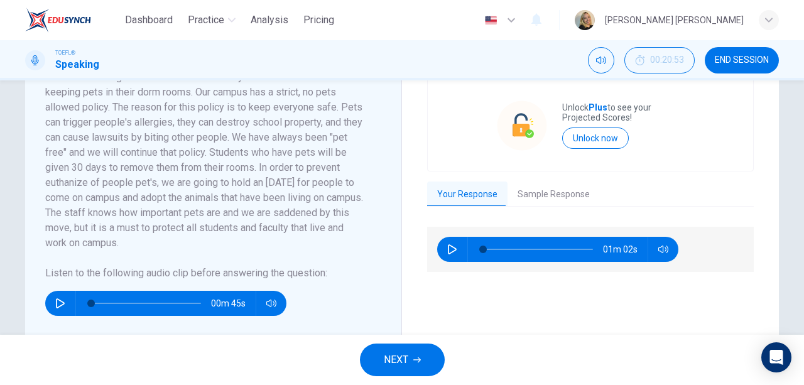
scroll to position [256, 0]
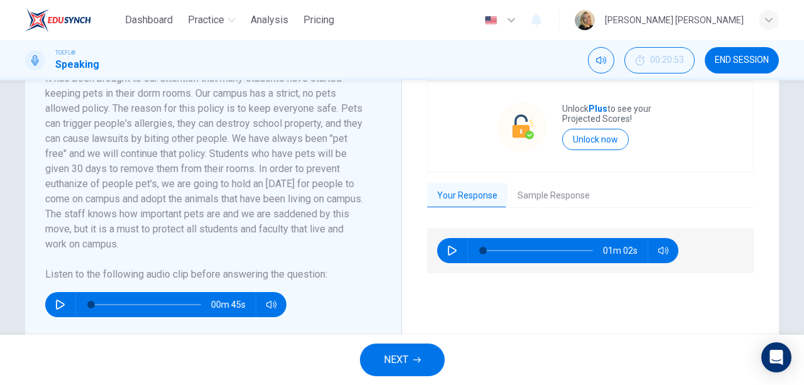
click at [541, 186] on button "Sample Response" at bounding box center [553, 196] width 92 height 26
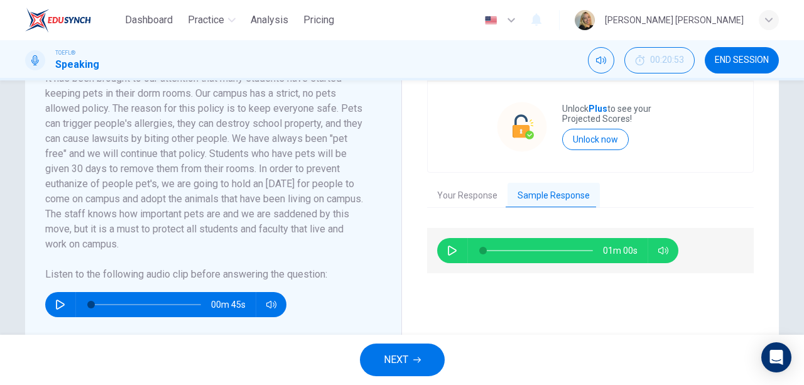
click at [450, 250] on icon "button" at bounding box center [452, 251] width 10 height 10
type input "0"
click at [399, 360] on span "NEXT" at bounding box center [396, 360] width 24 height 18
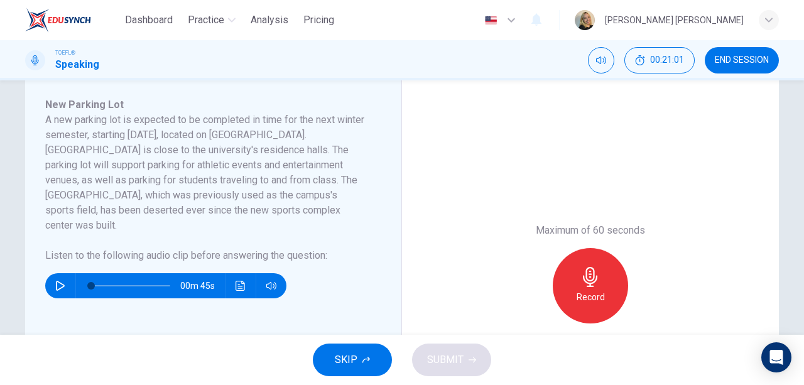
scroll to position [192, 0]
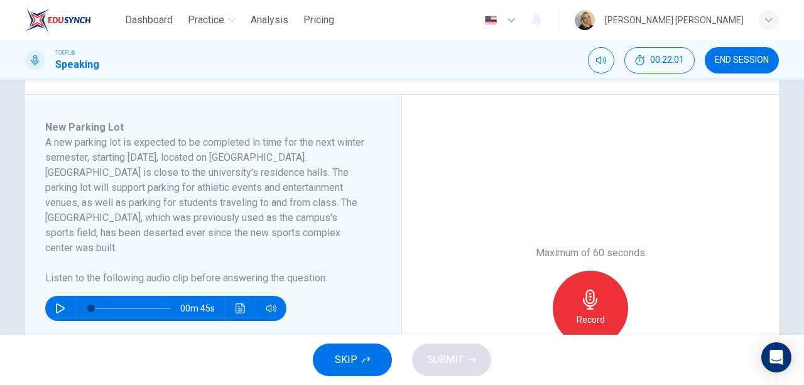
click at [57, 303] on icon "button" at bounding box center [60, 308] width 10 height 10
type input "0"
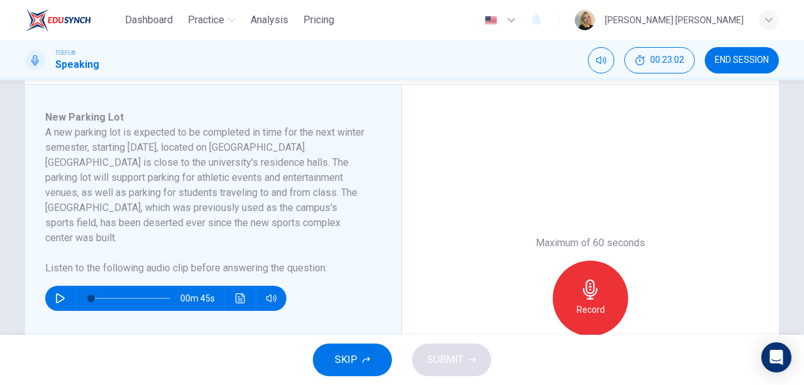
scroll to position [217, 0]
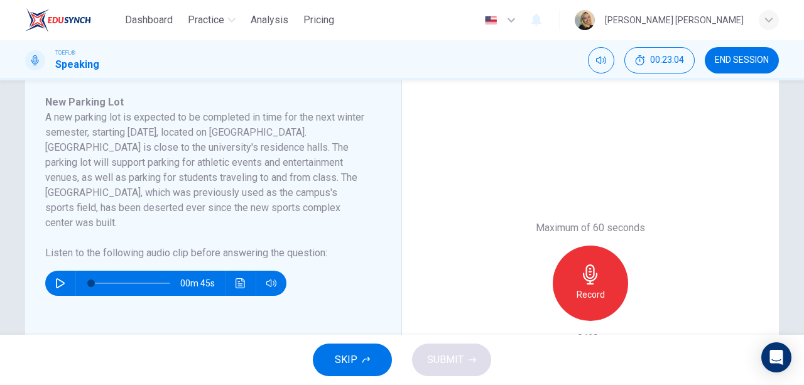
click at [593, 293] on h6 "Record" at bounding box center [590, 294] width 28 height 15
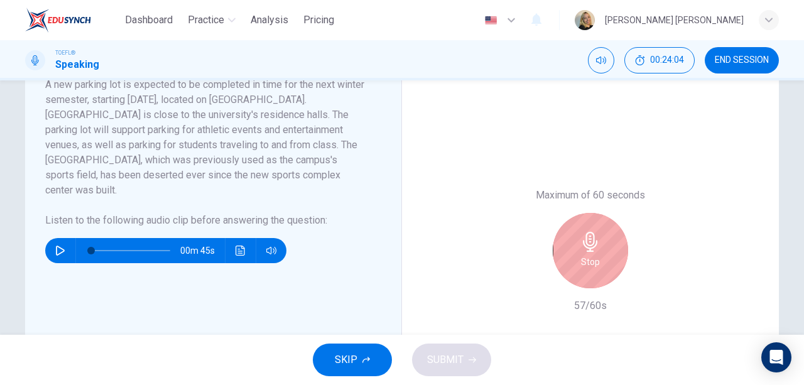
scroll to position [347, 0]
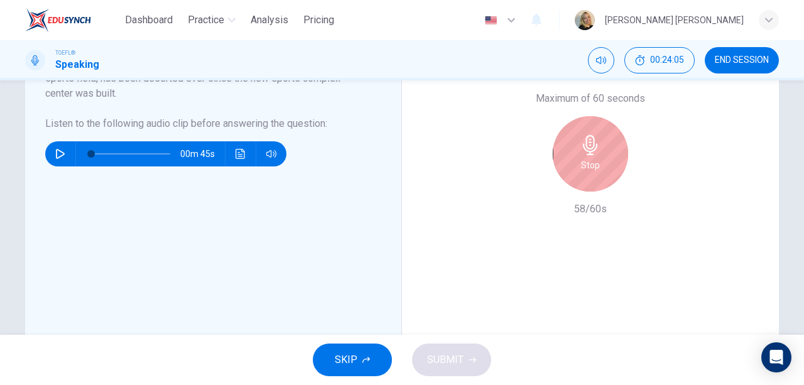
click at [580, 148] on icon "button" at bounding box center [590, 145] width 20 height 20
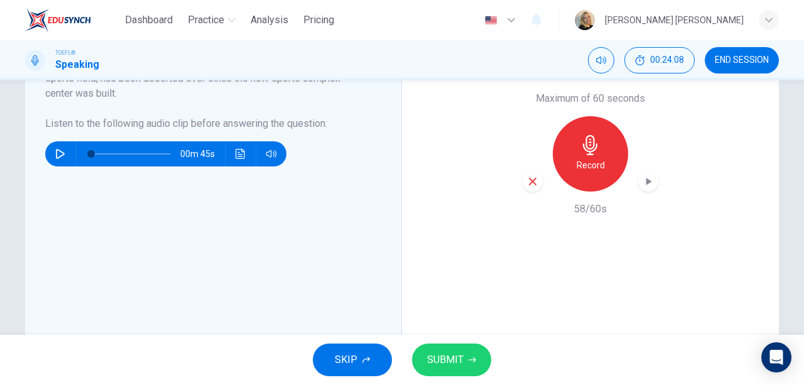
click at [452, 360] on span "SUBMIT" at bounding box center [445, 360] width 36 height 18
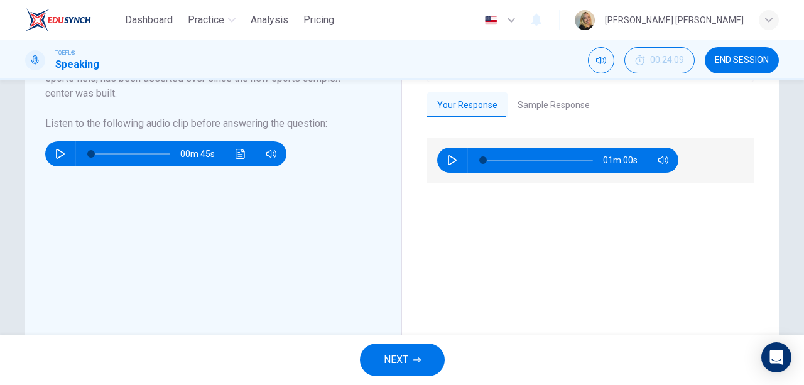
click at [526, 105] on button "Sample Response" at bounding box center [553, 105] width 92 height 26
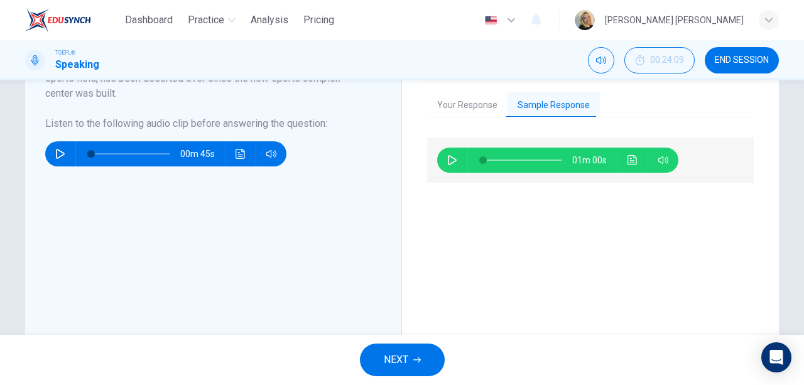
click at [448, 157] on icon "button" at bounding box center [452, 160] width 10 height 10
type input "0"
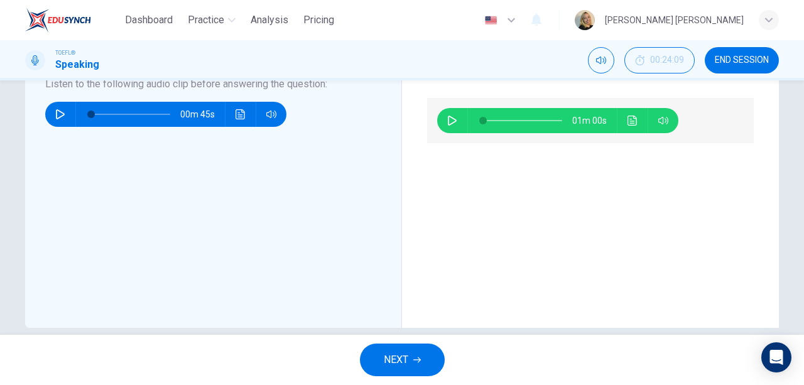
scroll to position [392, 0]
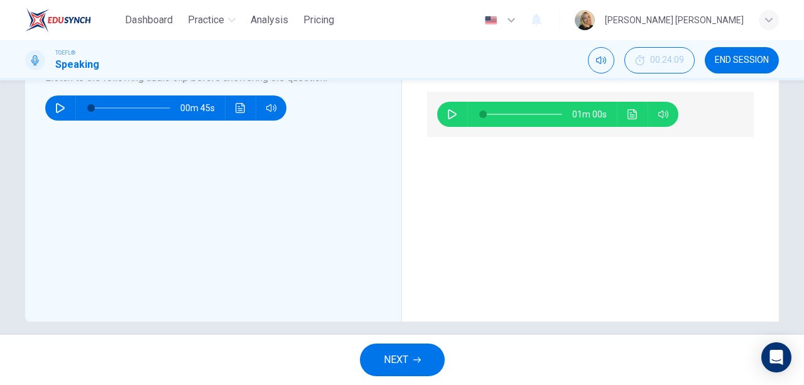
click at [406, 357] on span "NEXT" at bounding box center [396, 360] width 24 height 18
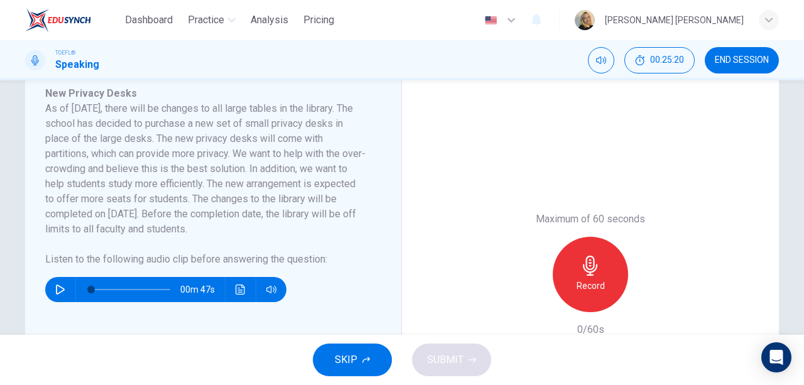
scroll to position [230, 0]
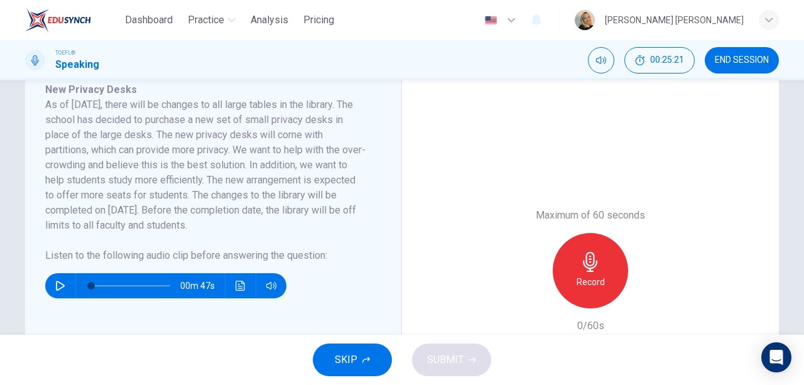
click at [57, 285] on icon "button" at bounding box center [60, 286] width 10 height 10
type input "0"
click at [580, 271] on icon "button" at bounding box center [590, 262] width 20 height 20
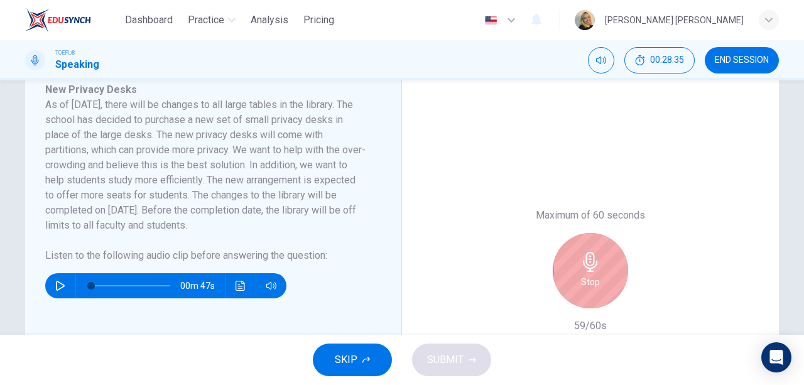
click at [583, 267] on icon "button" at bounding box center [590, 262] width 14 height 20
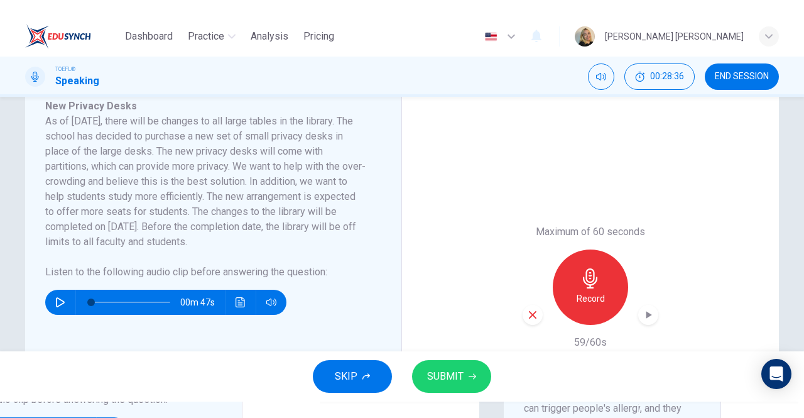
scroll to position [348, 0]
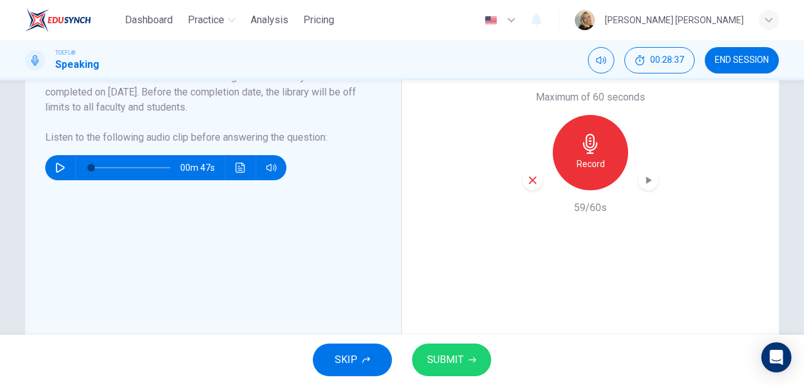
click at [453, 359] on span "SUBMIT" at bounding box center [445, 360] width 36 height 18
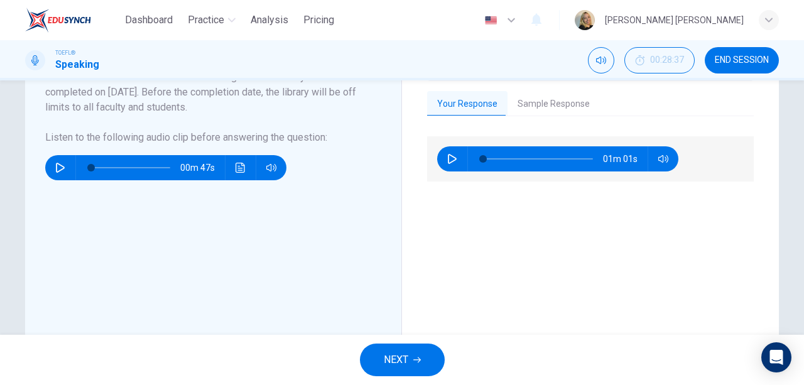
click at [541, 100] on button "Sample Response" at bounding box center [553, 104] width 92 height 26
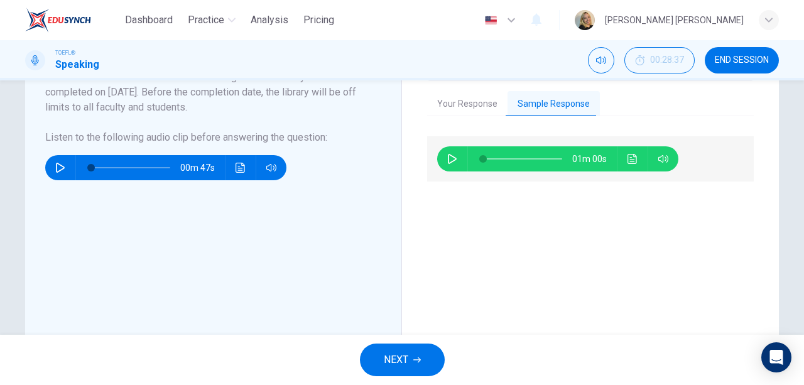
click at [448, 155] on icon "button" at bounding box center [452, 159] width 9 height 10
type input "0"
